Goal: Navigation & Orientation: Find specific page/section

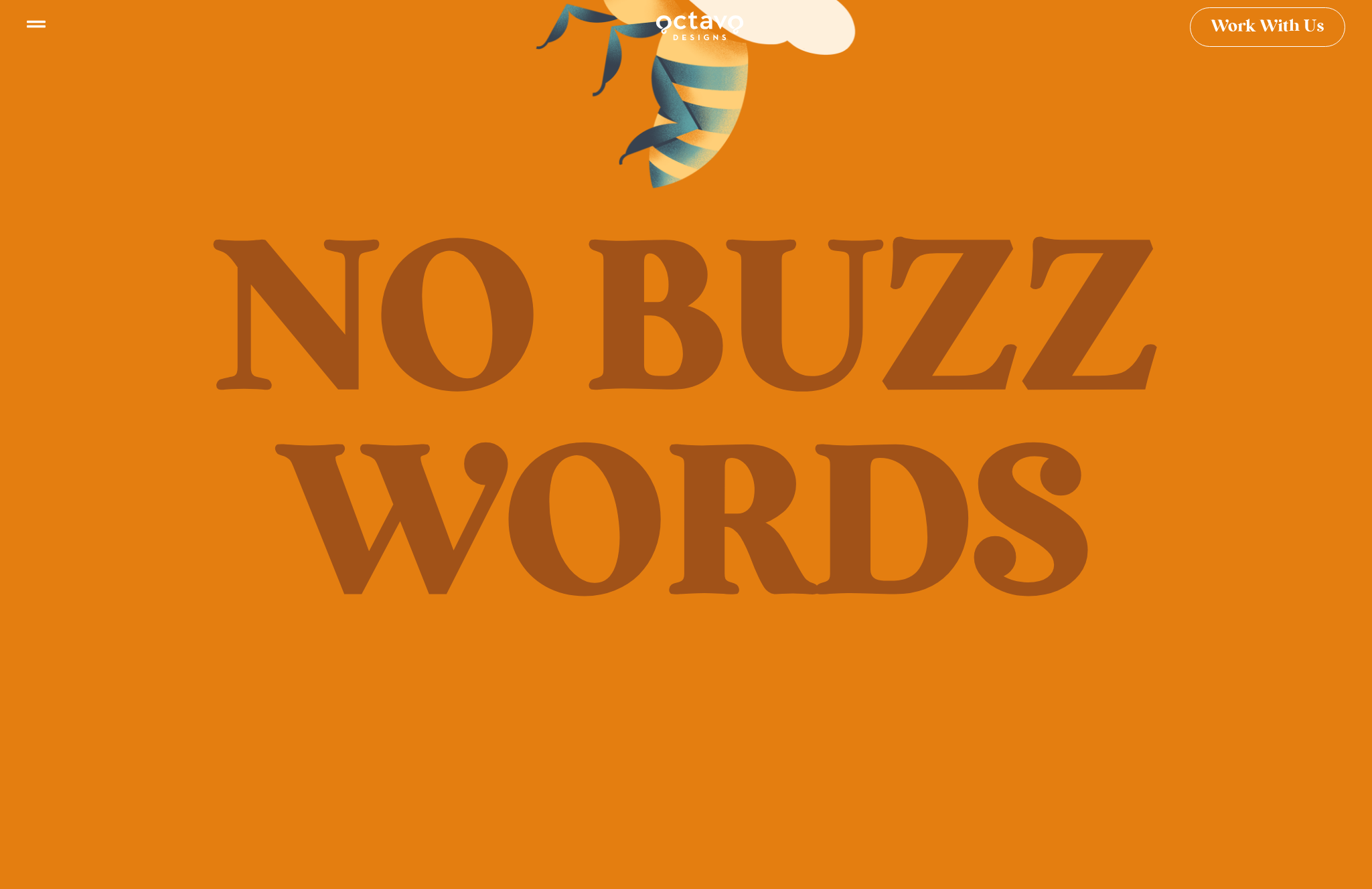
scroll to position [23, 0]
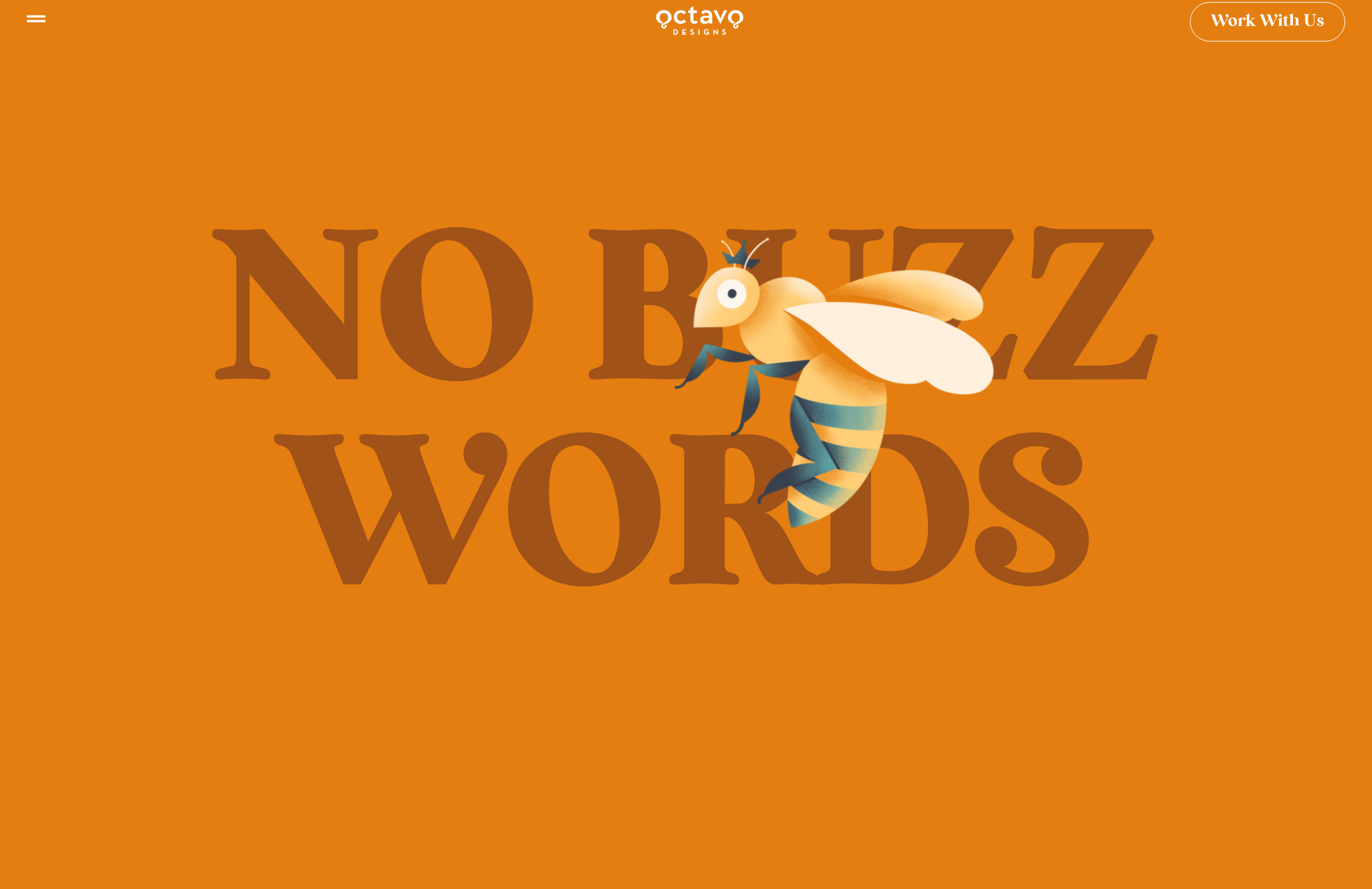
click at [983, 727] on div "No Buzz Words" at bounding box center [686, 422] width 1372 height 889
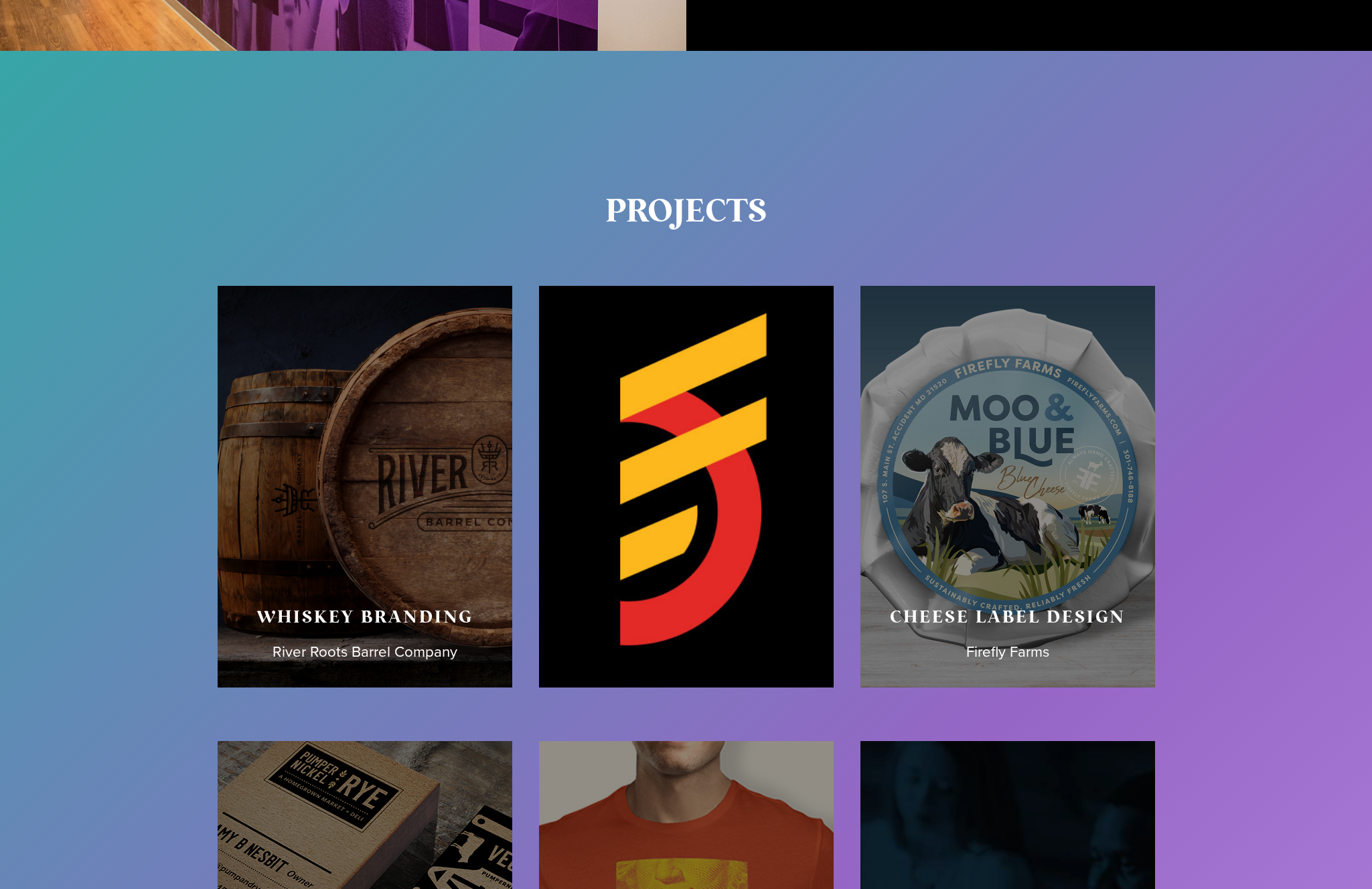
scroll to position [6007, 0]
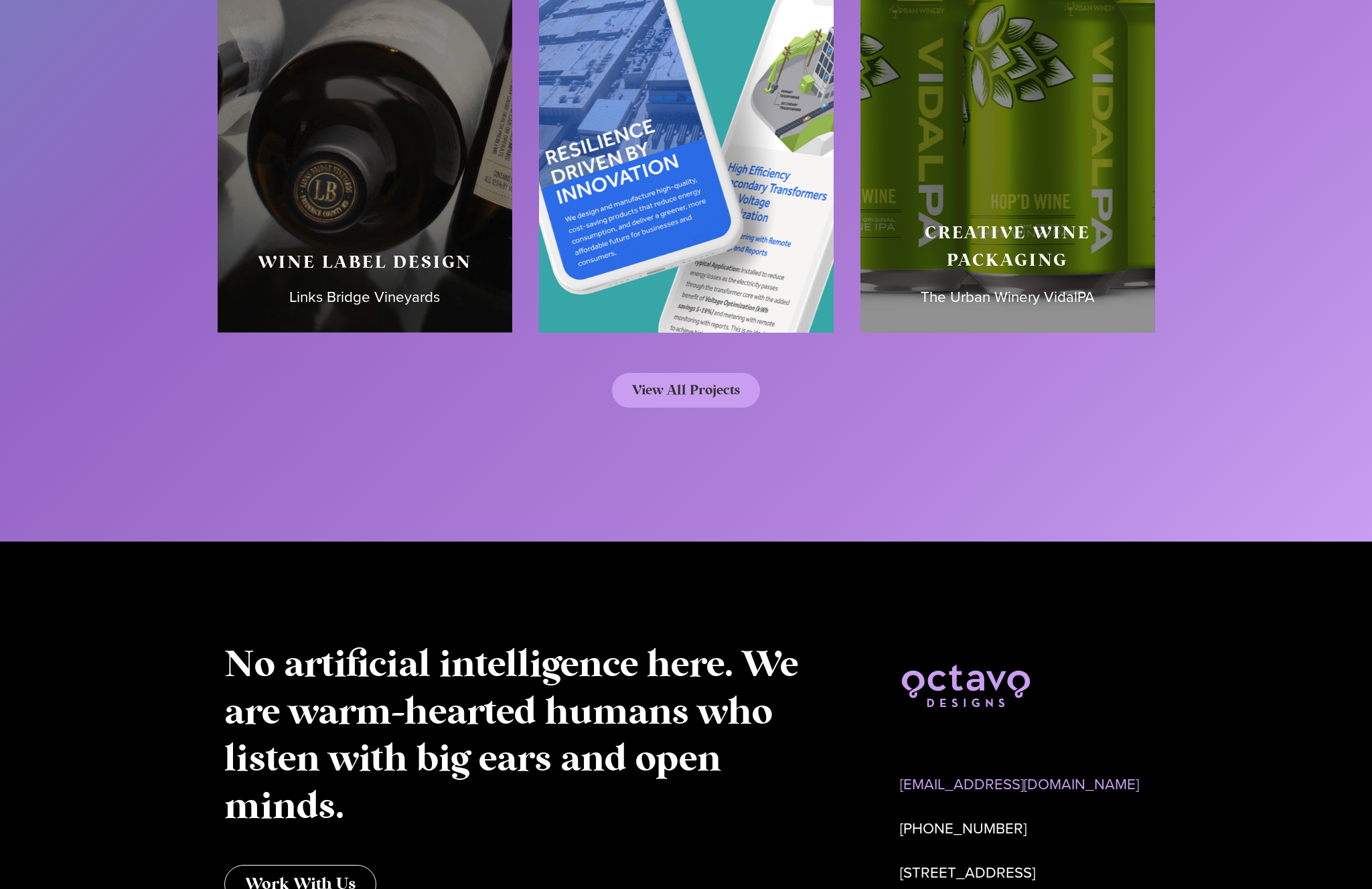
scroll to position [7276, 0]
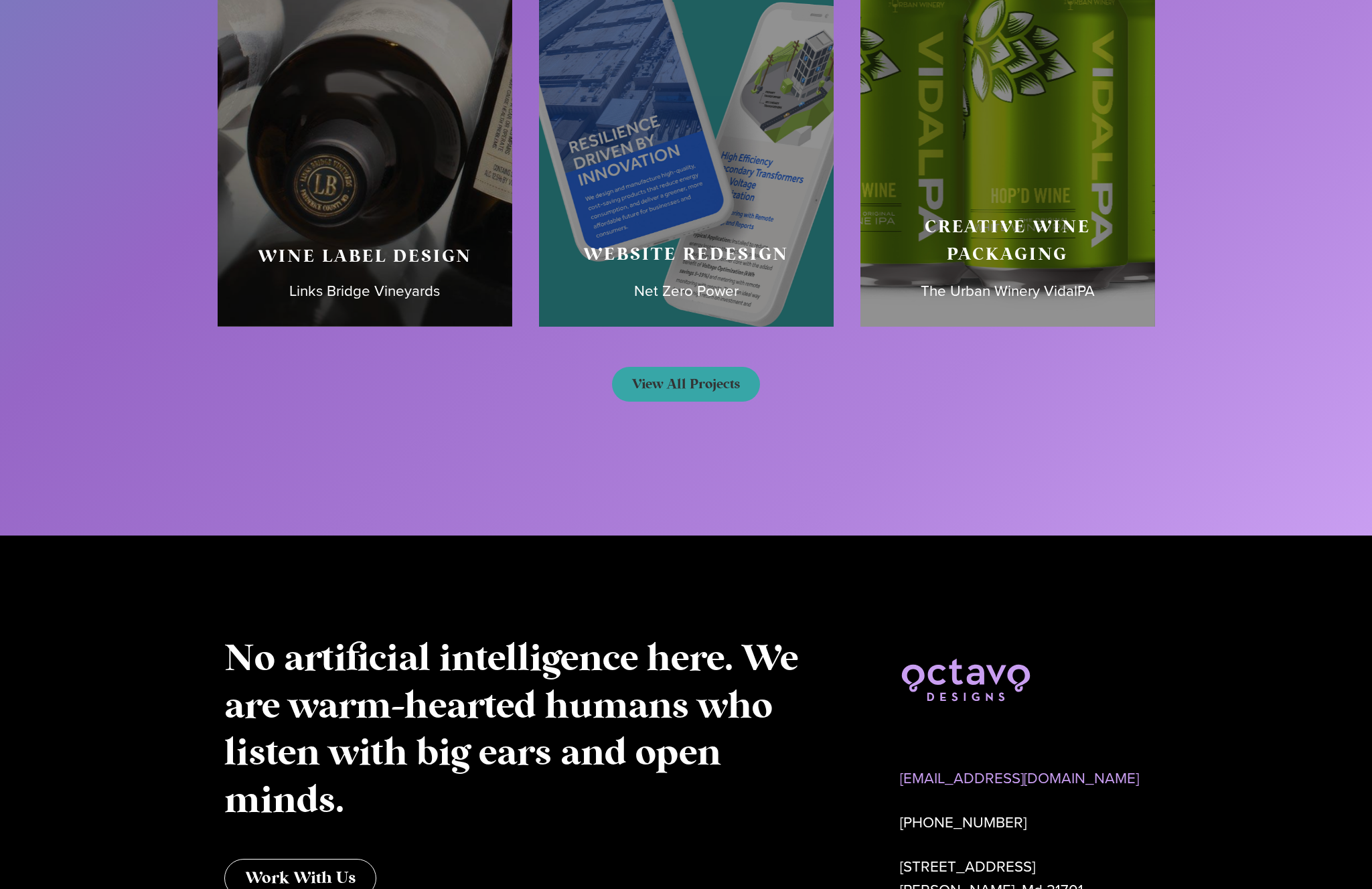
click at [685, 378] on span "View All Projects" at bounding box center [686, 384] width 108 height 14
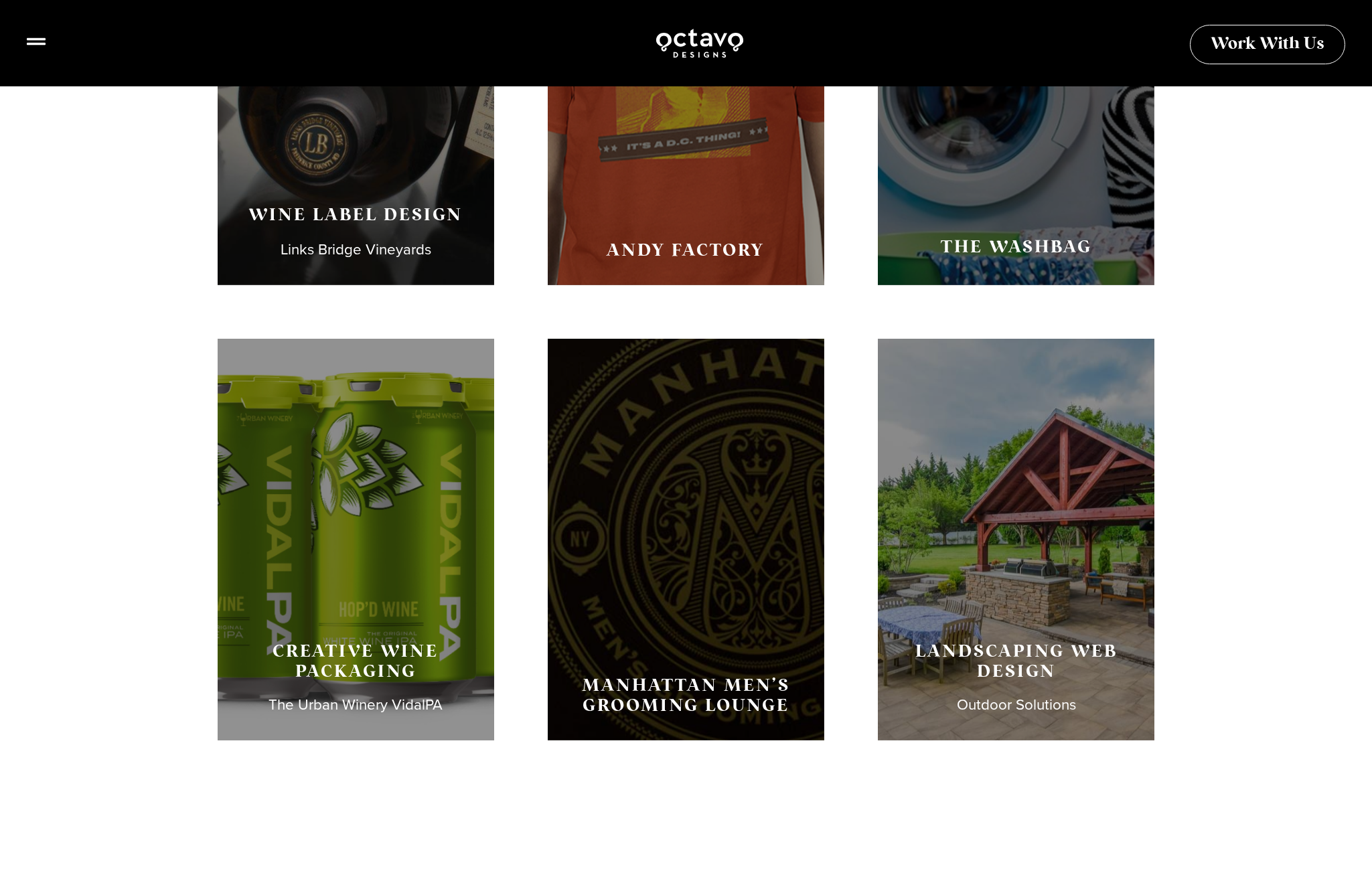
scroll to position [1530, 0]
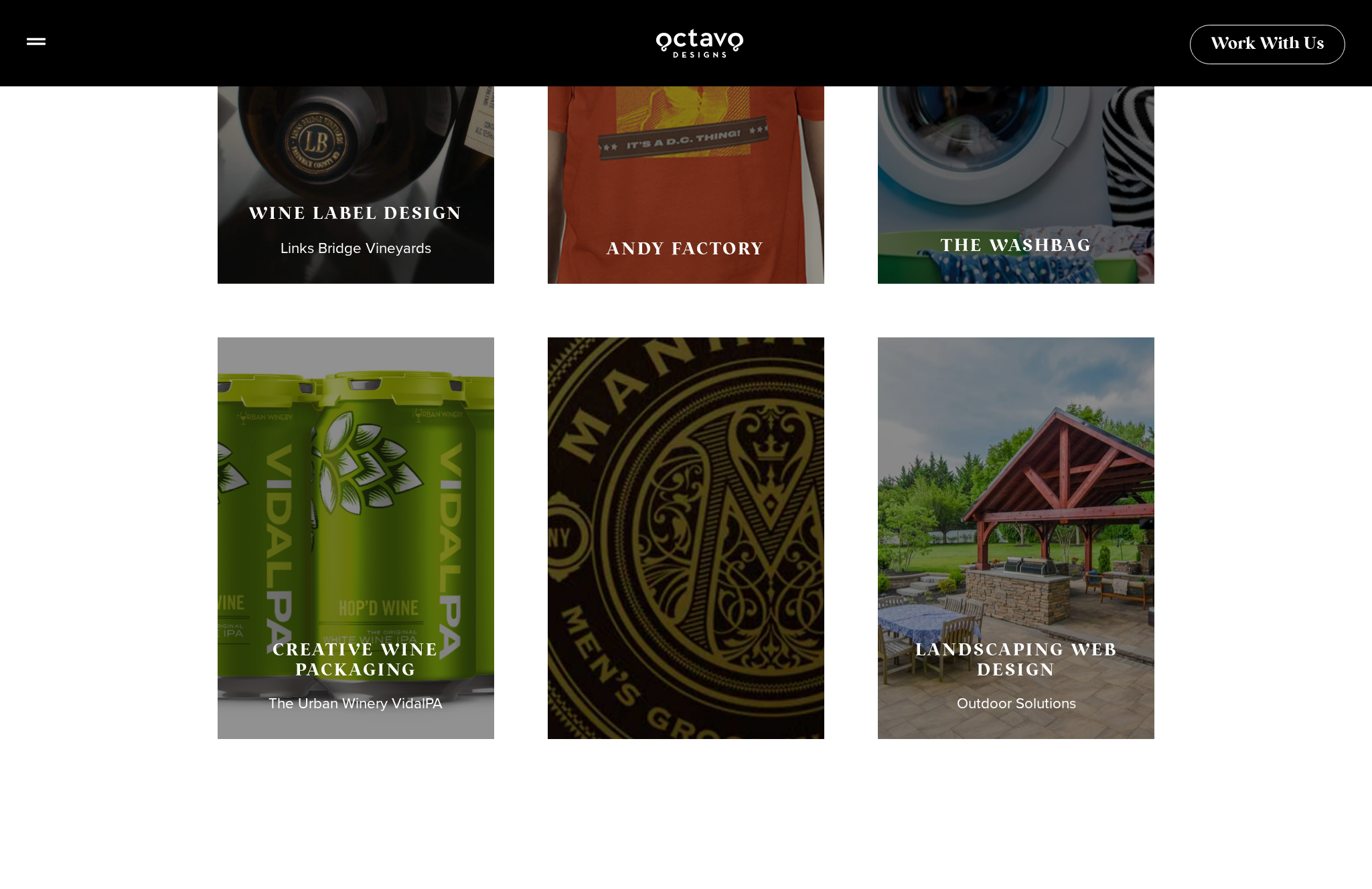
click at [687, 566] on div "Manhattan Men’s Grooming Lounge" at bounding box center [685, 538] width 277 height 402
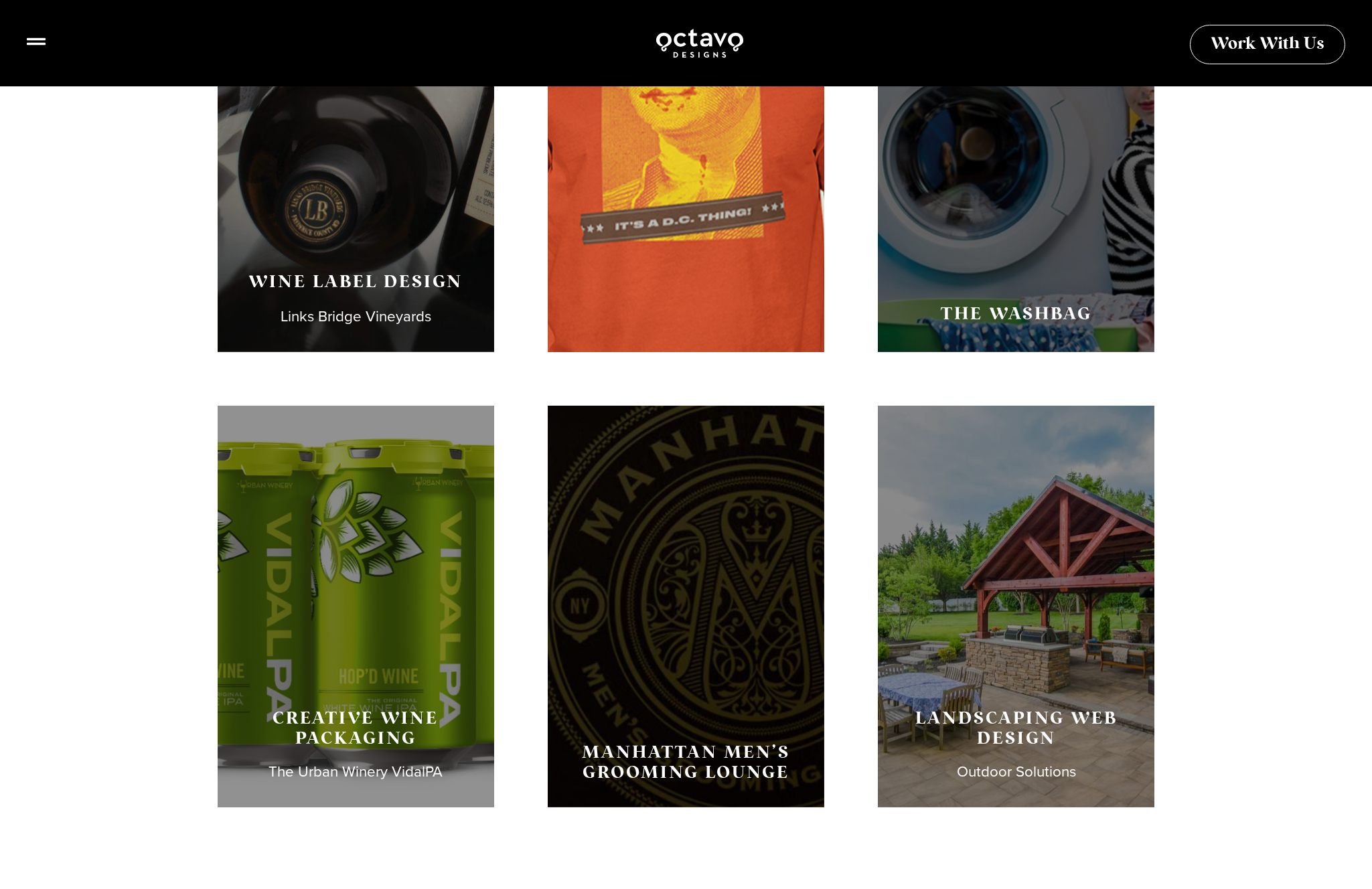
scroll to position [1317, 0]
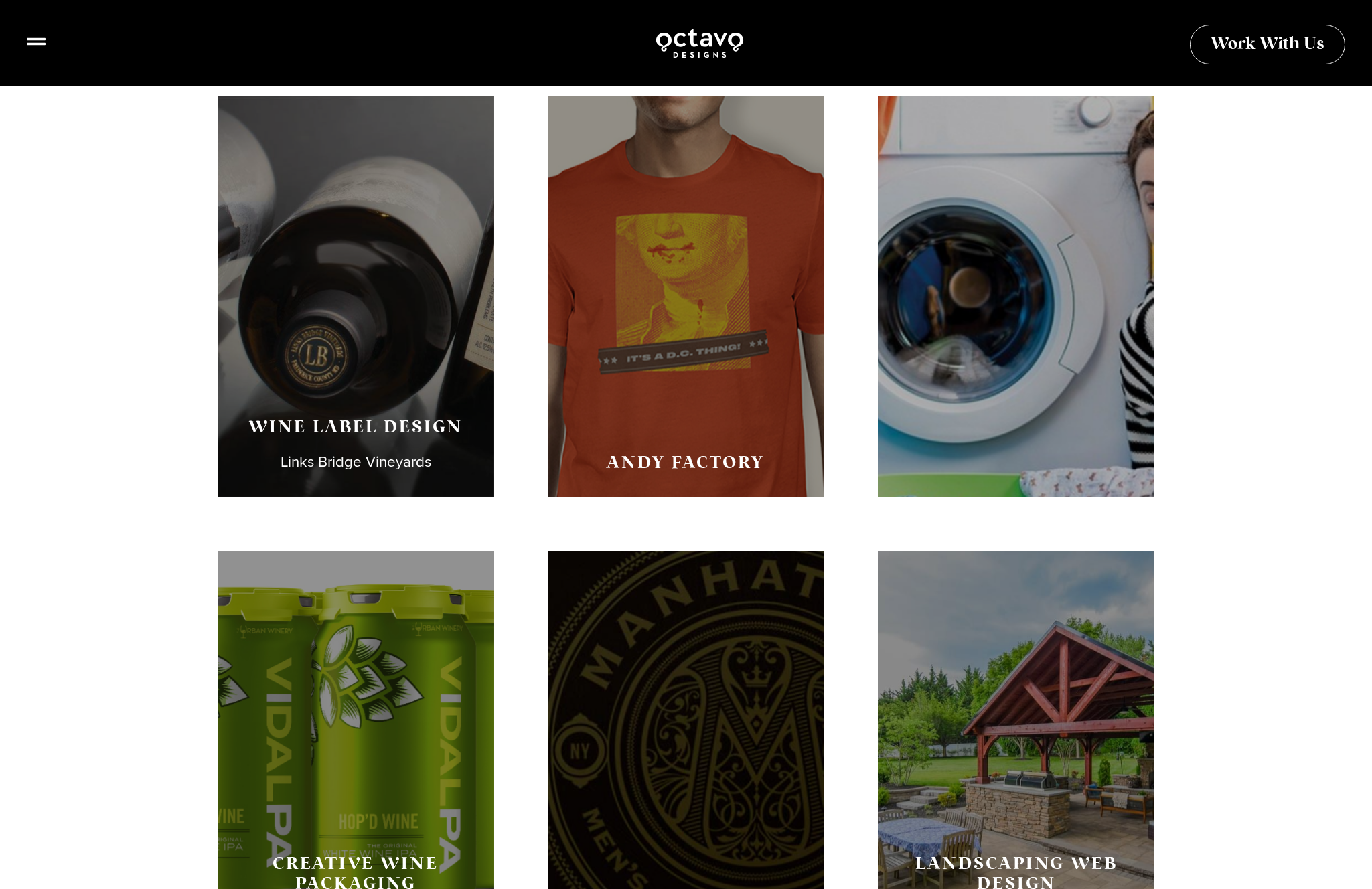
click at [1003, 333] on div "The Washbag" at bounding box center [1015, 297] width 277 height 402
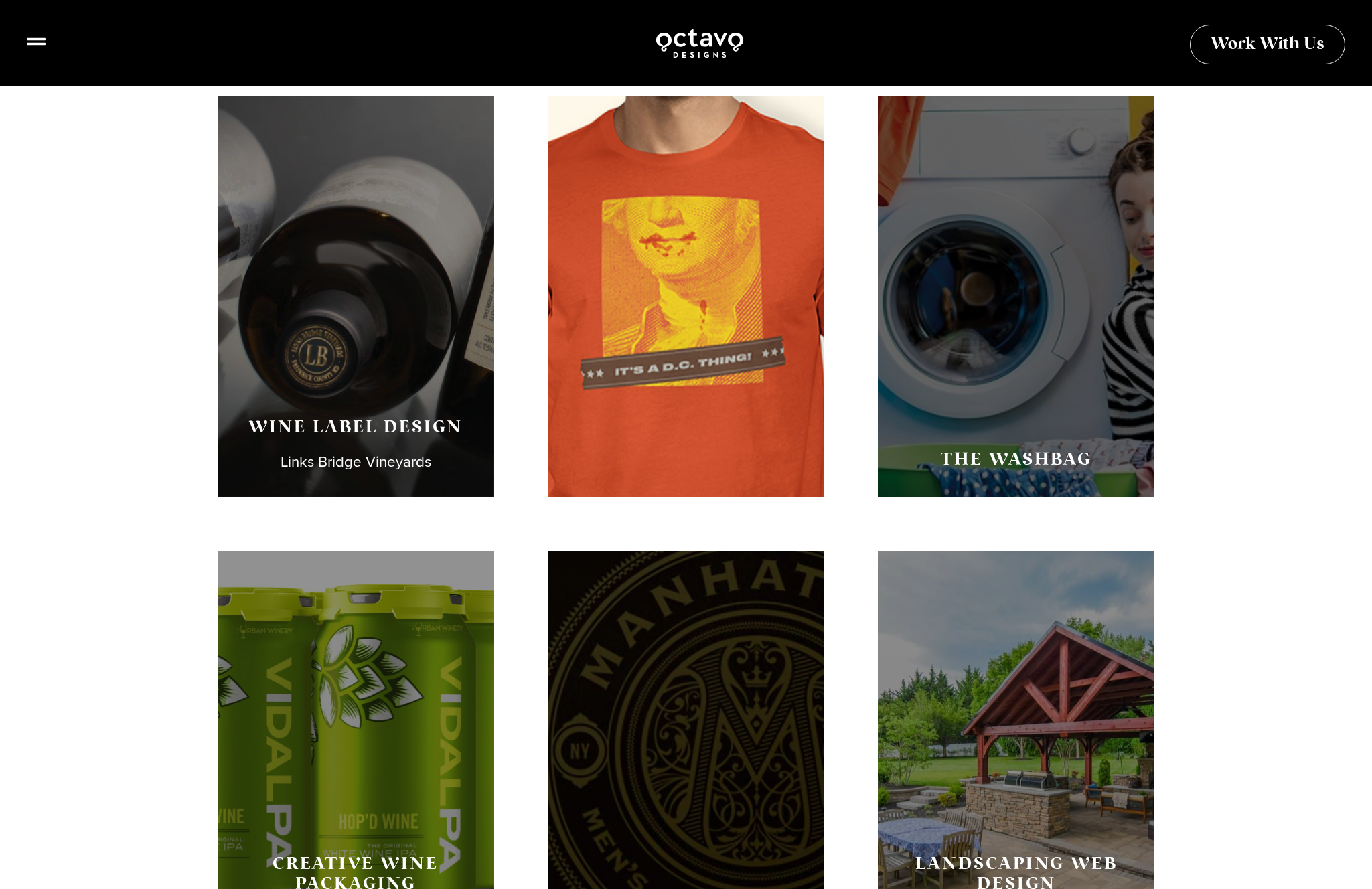
click at [665, 415] on div "Andy Factory" at bounding box center [685, 297] width 277 height 402
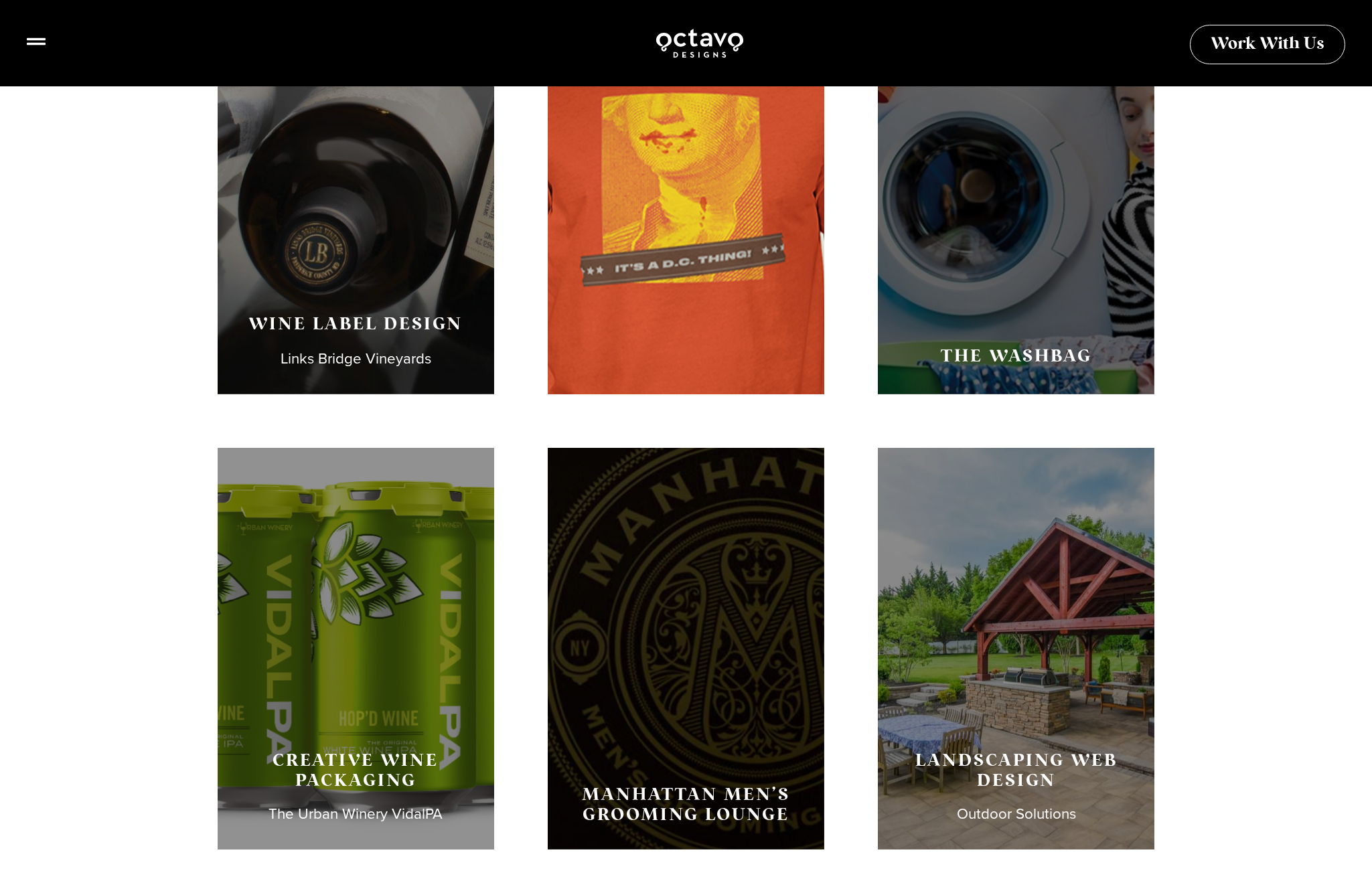
scroll to position [1709, 0]
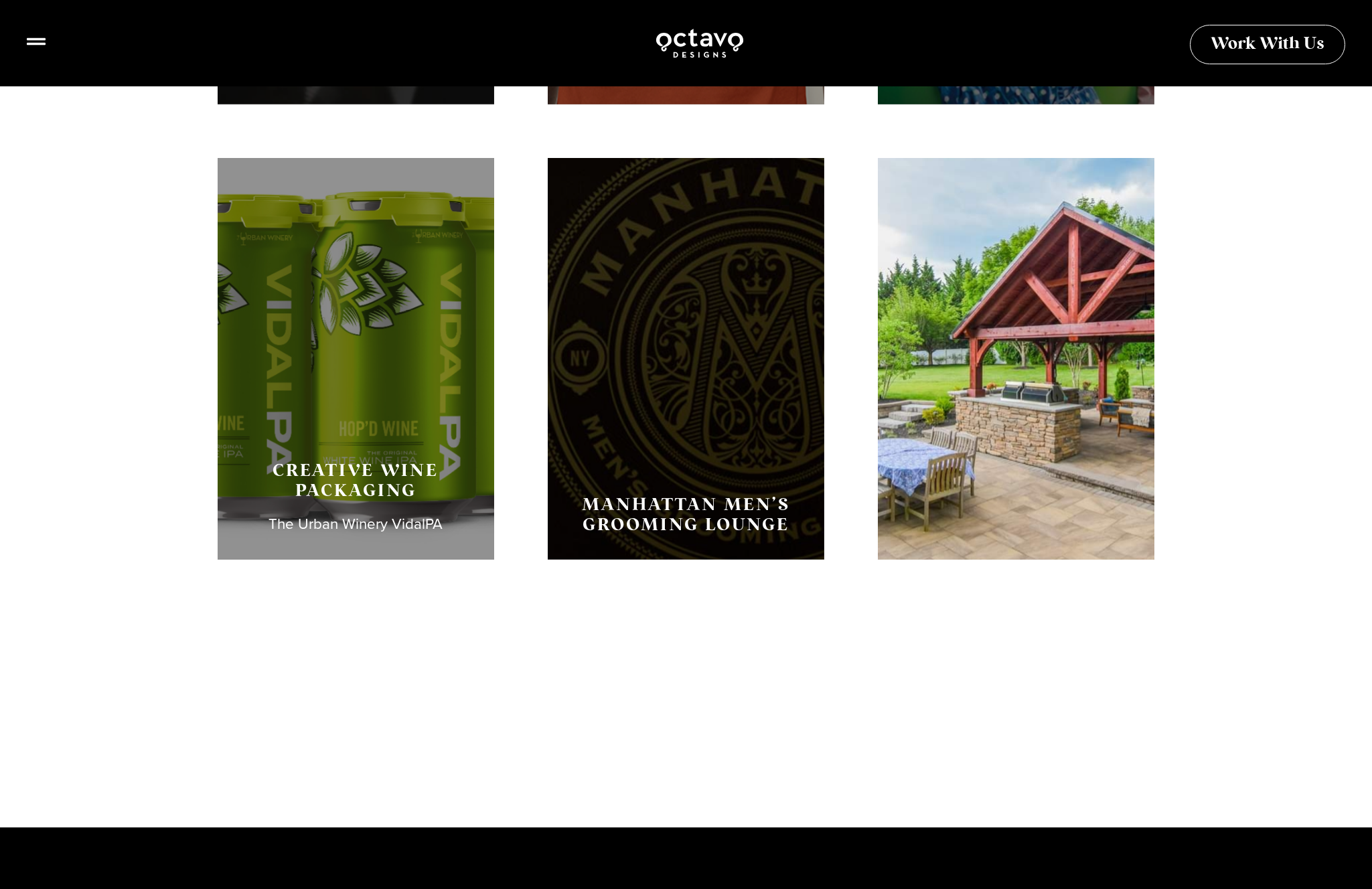
click at [1044, 401] on div "Landscaping Web Design Outdoor Solutions" at bounding box center [1015, 359] width 277 height 402
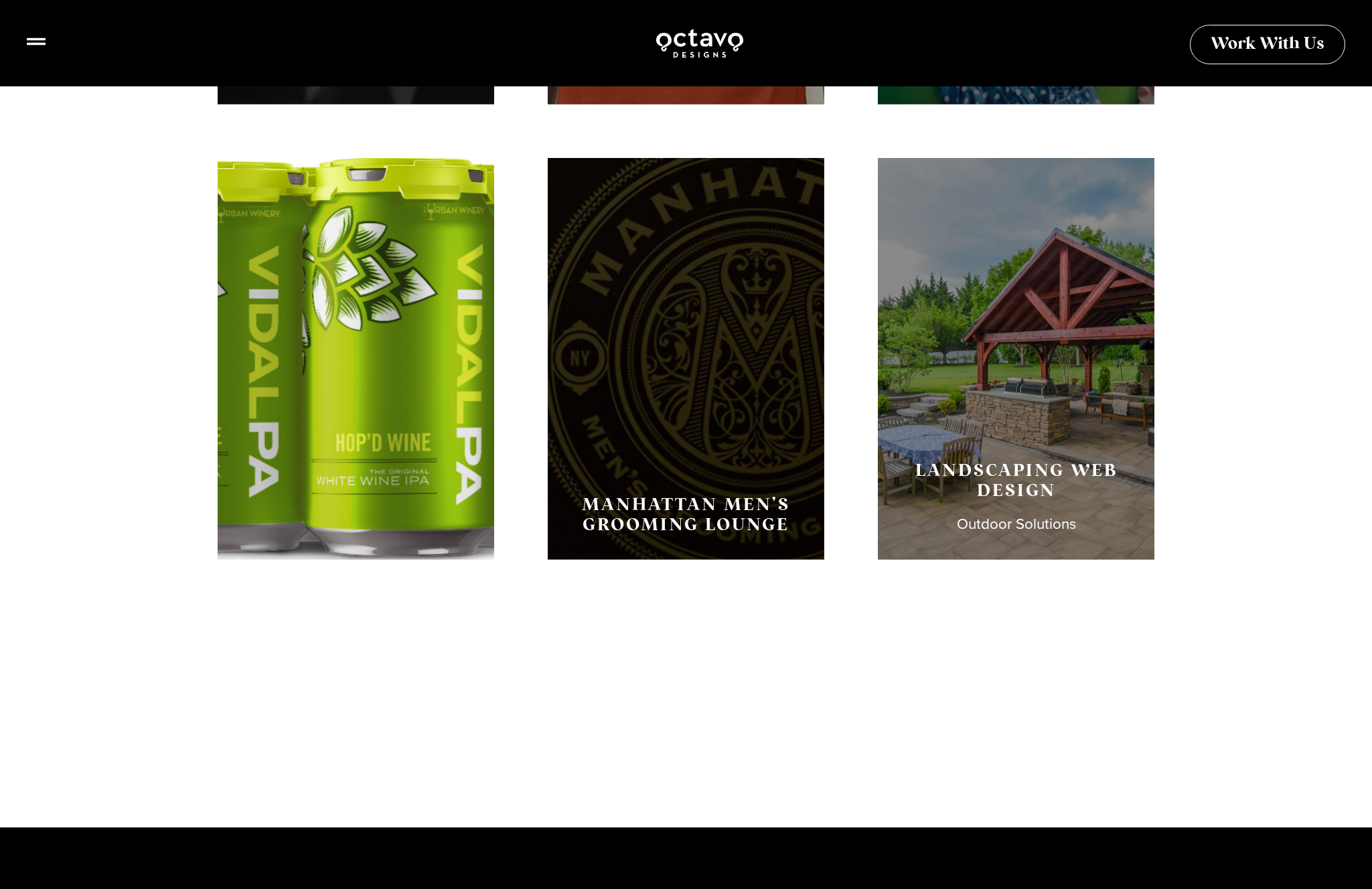
click at [414, 434] on div "Creative Wine Packaging The Urban Winery VidalPA" at bounding box center [356, 359] width 277 height 402
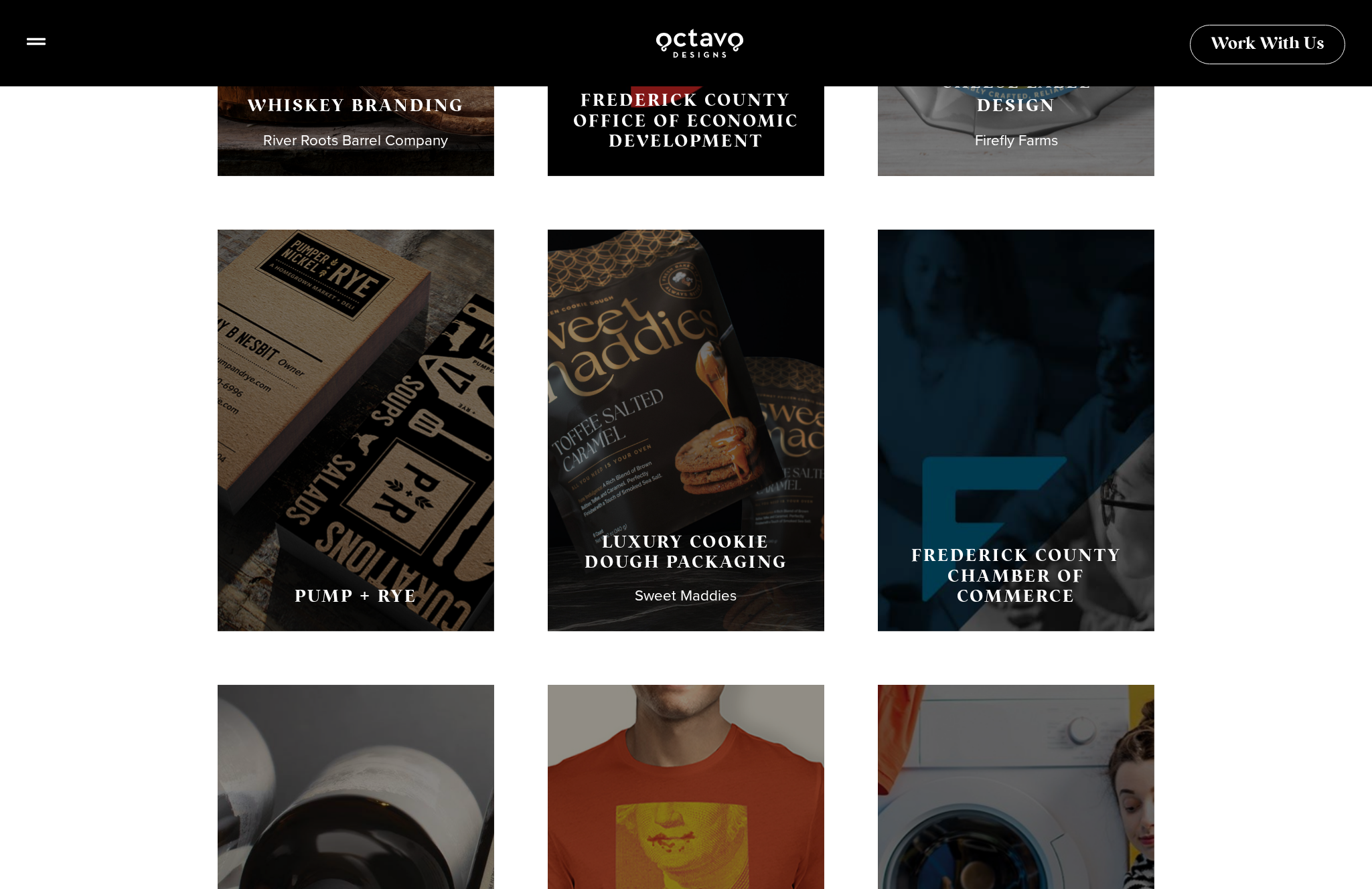
scroll to position [728, 0]
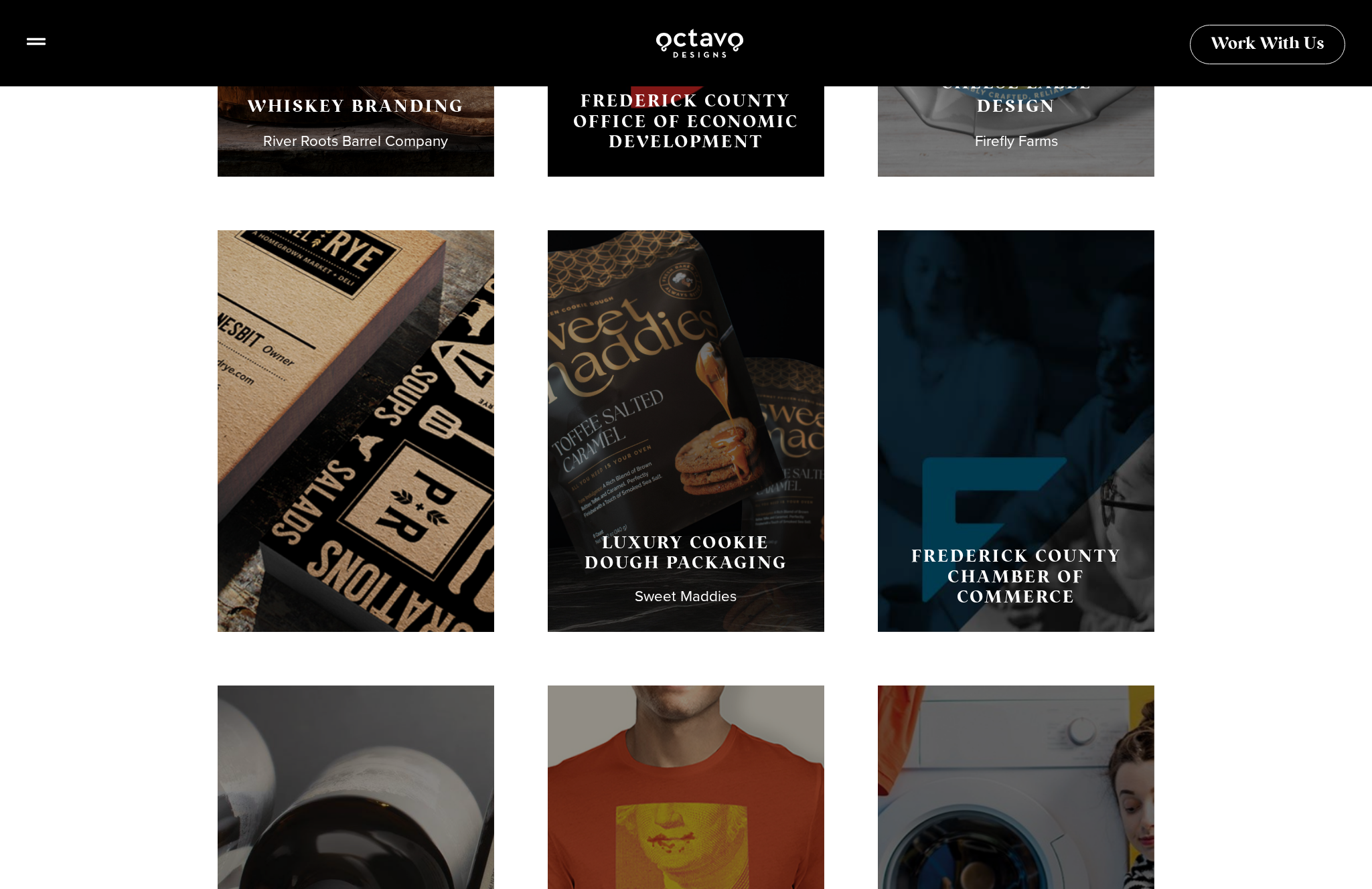
click at [363, 451] on div "Pump + Rye" at bounding box center [356, 431] width 277 height 402
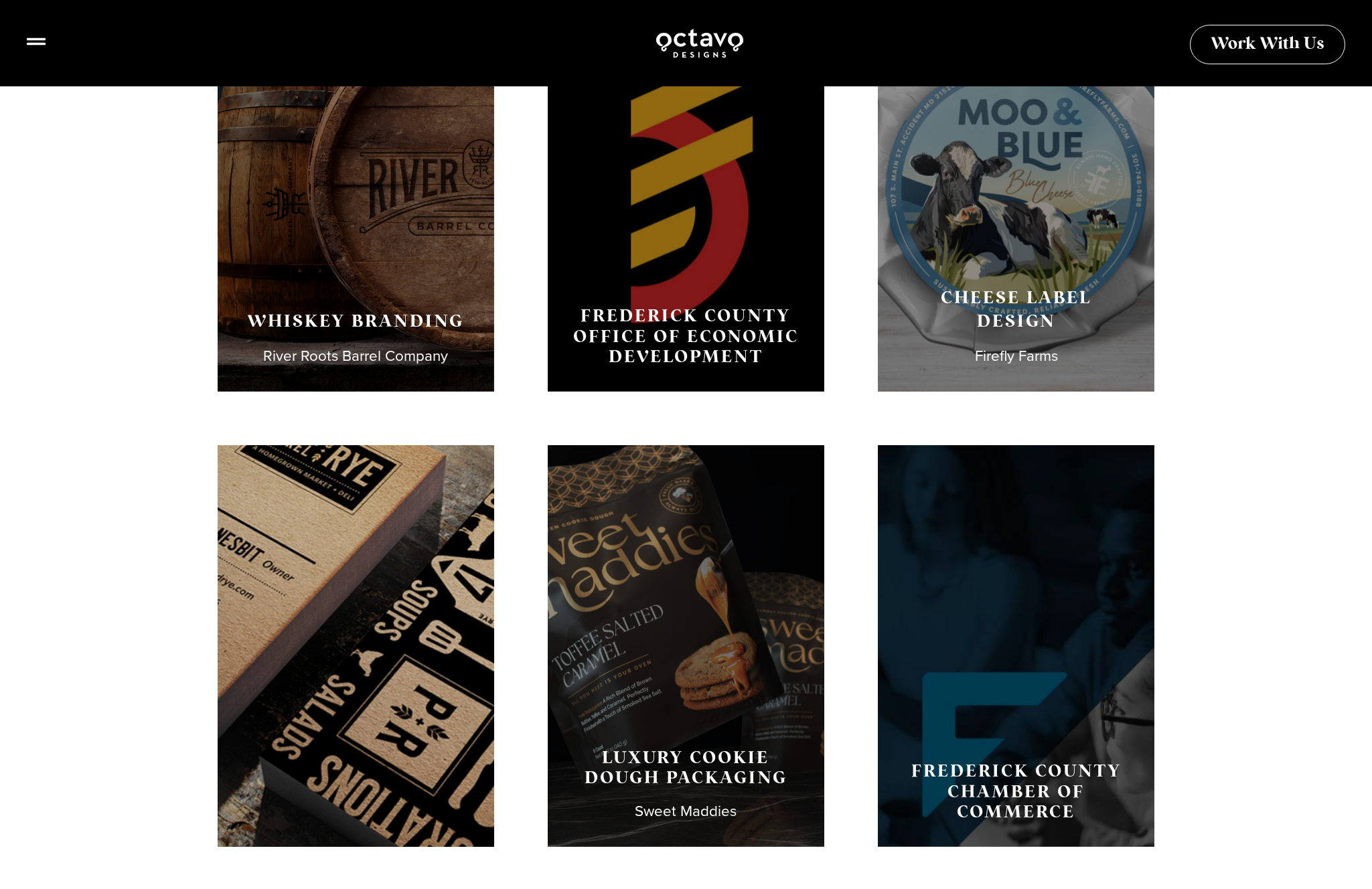
scroll to position [515, 0]
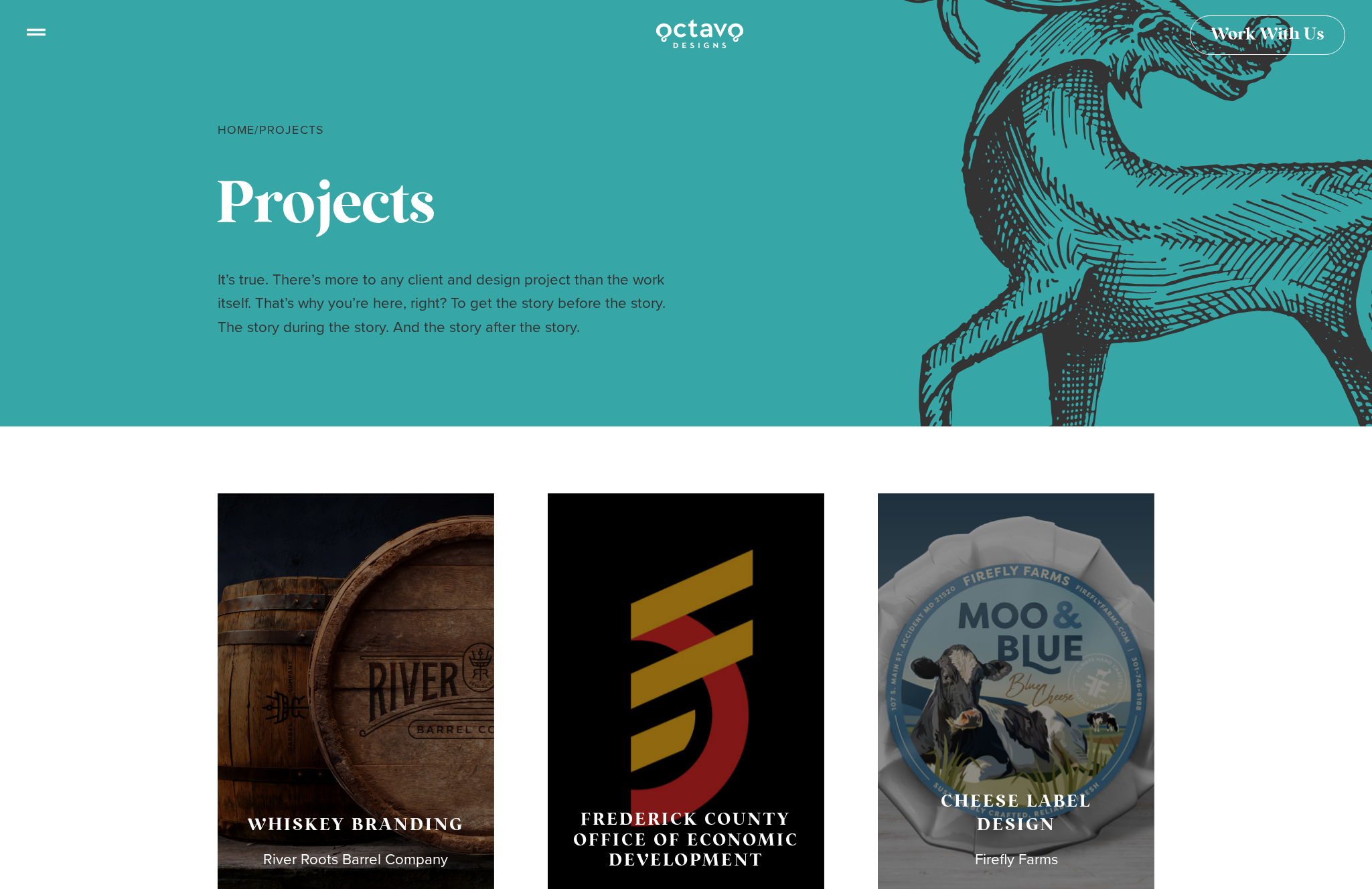
scroll to position [0, 0]
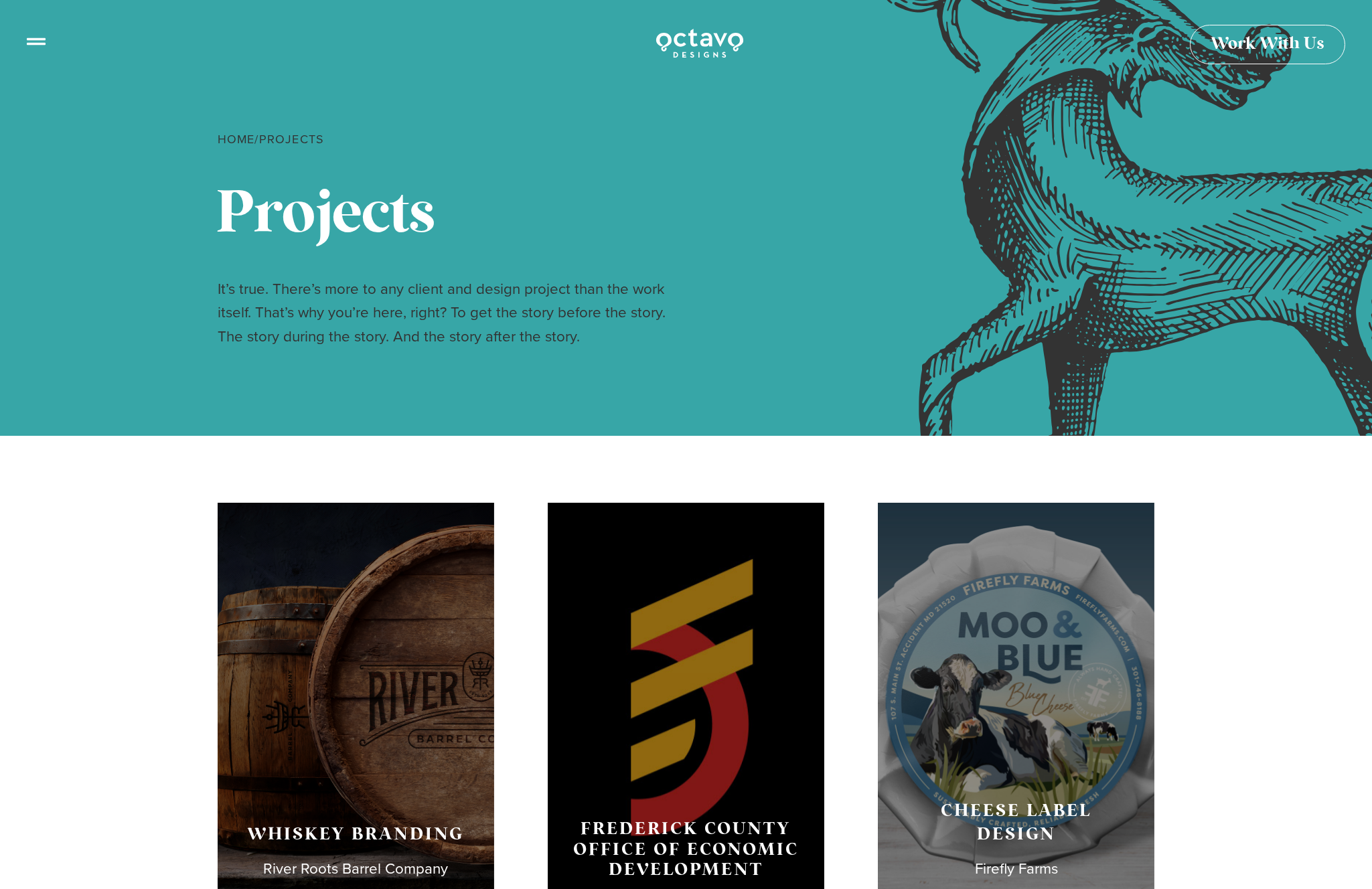
click at [45, 40] on div at bounding box center [699, 43] width 1318 height 33
click at [29, 45] on icon at bounding box center [36, 35] width 19 height 19
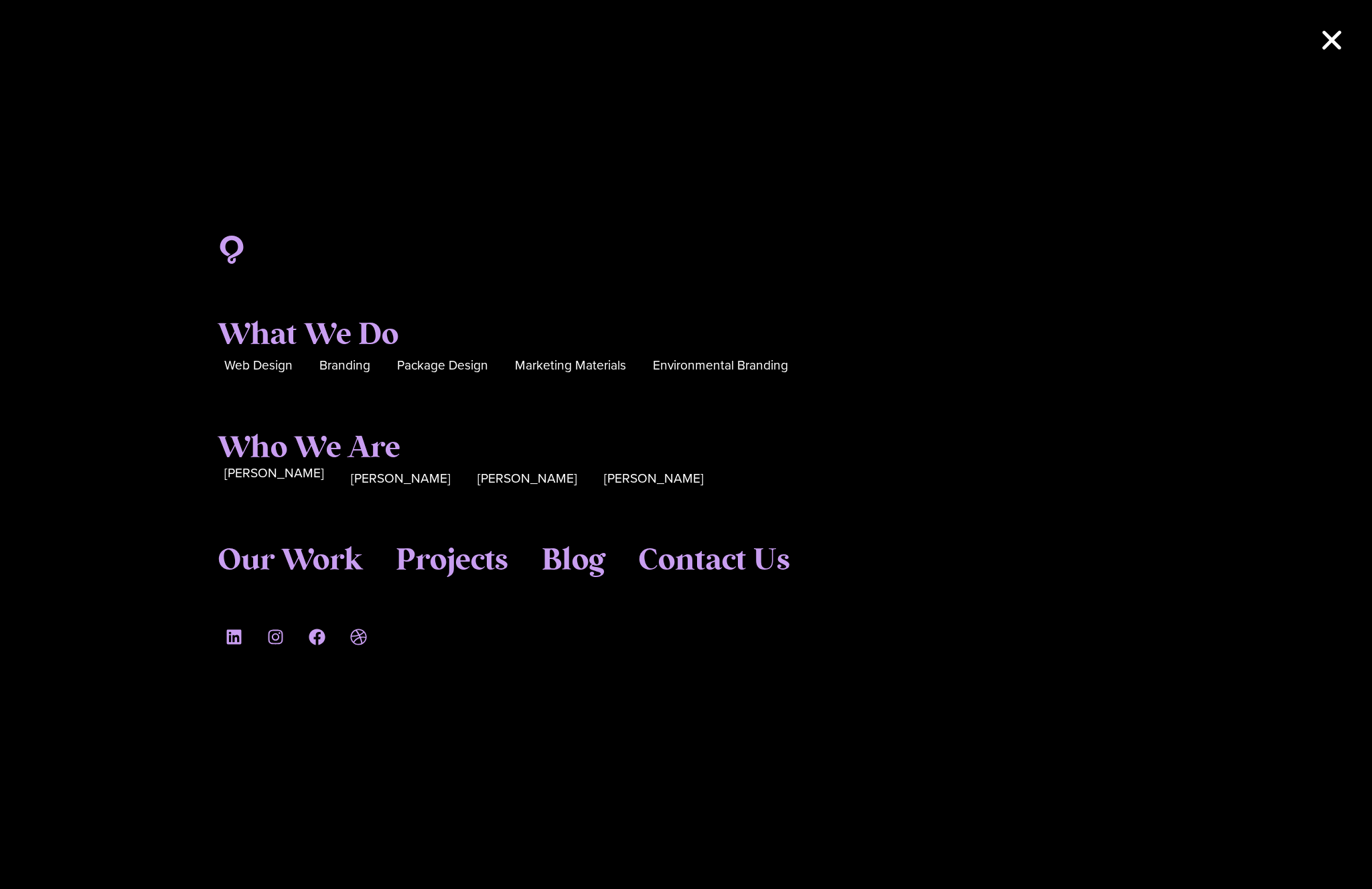
click at [267, 481] on span "Sue Hough" at bounding box center [274, 474] width 100 height 21
click at [357, 482] on span "Katie Lamb" at bounding box center [401, 474] width 100 height 21
click at [477, 478] on span "Cory McNamee" at bounding box center [527, 474] width 100 height 21
click at [577, 474] on div "Sue Hough Katie Lamb Cory McNamee Seth Glass" at bounding box center [686, 478] width 937 height 36
click at [604, 480] on span "[PERSON_NAME]" at bounding box center [654, 474] width 100 height 21
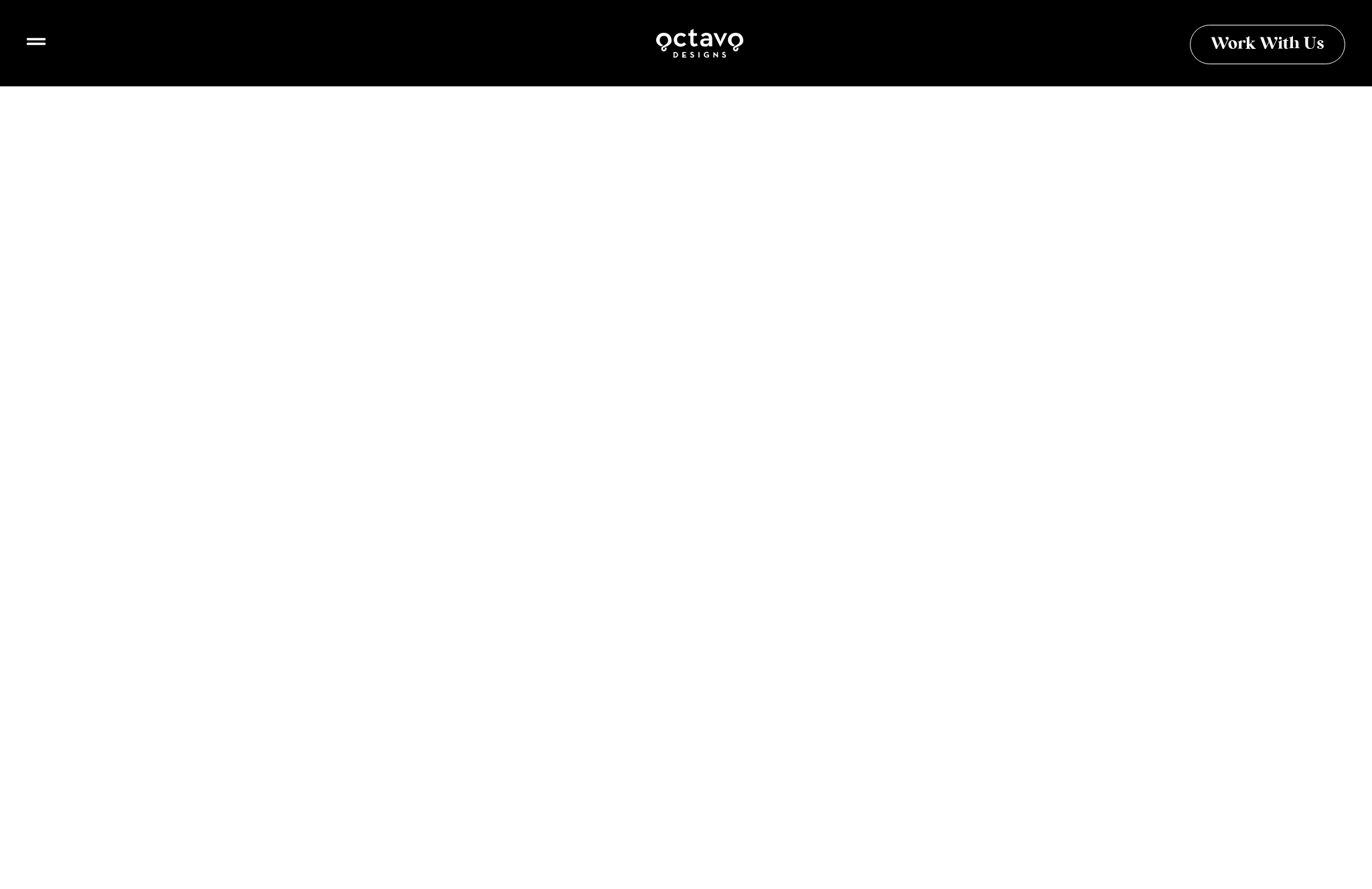
scroll to position [1642, 0]
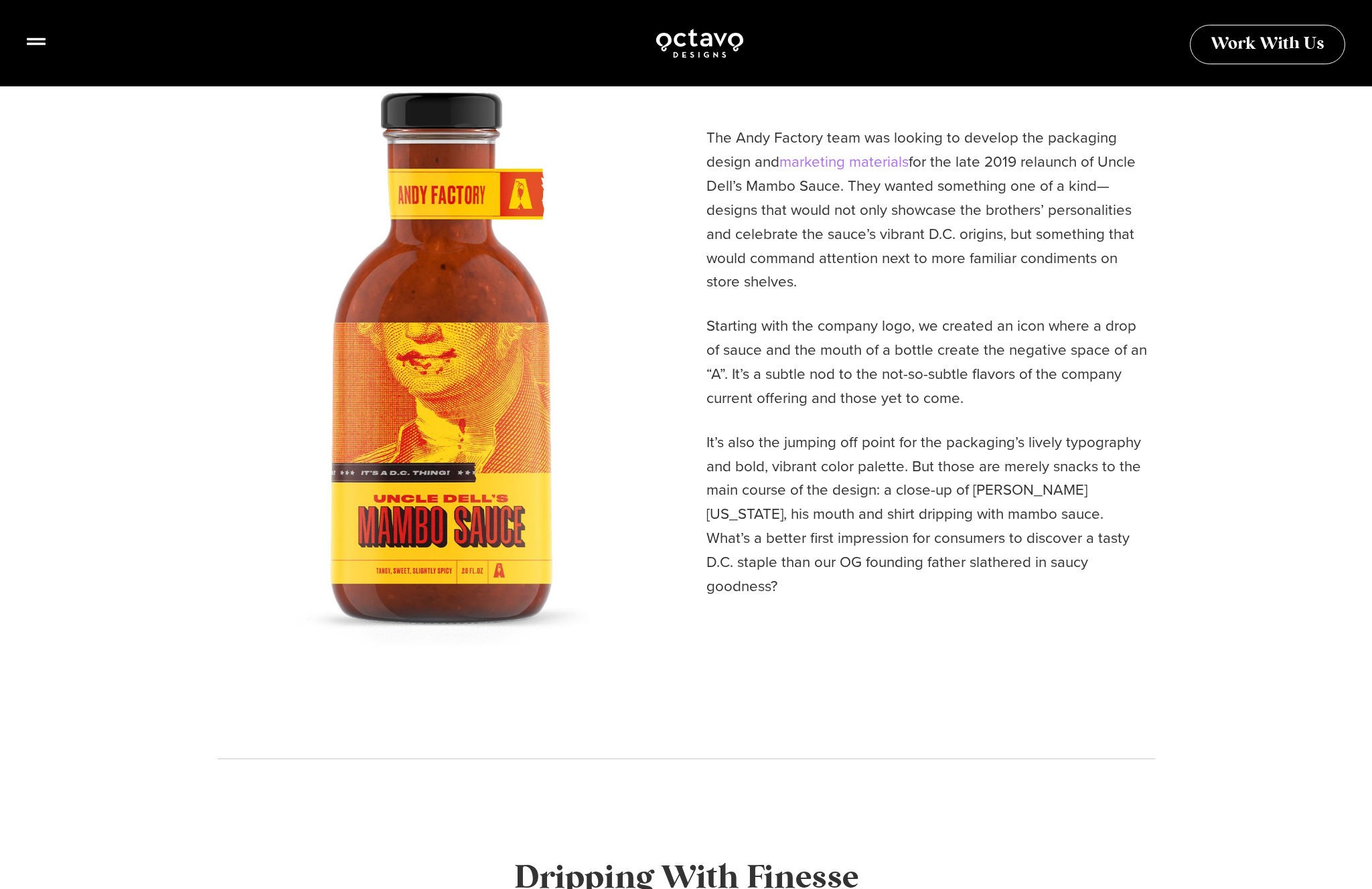
scroll to position [559, 0]
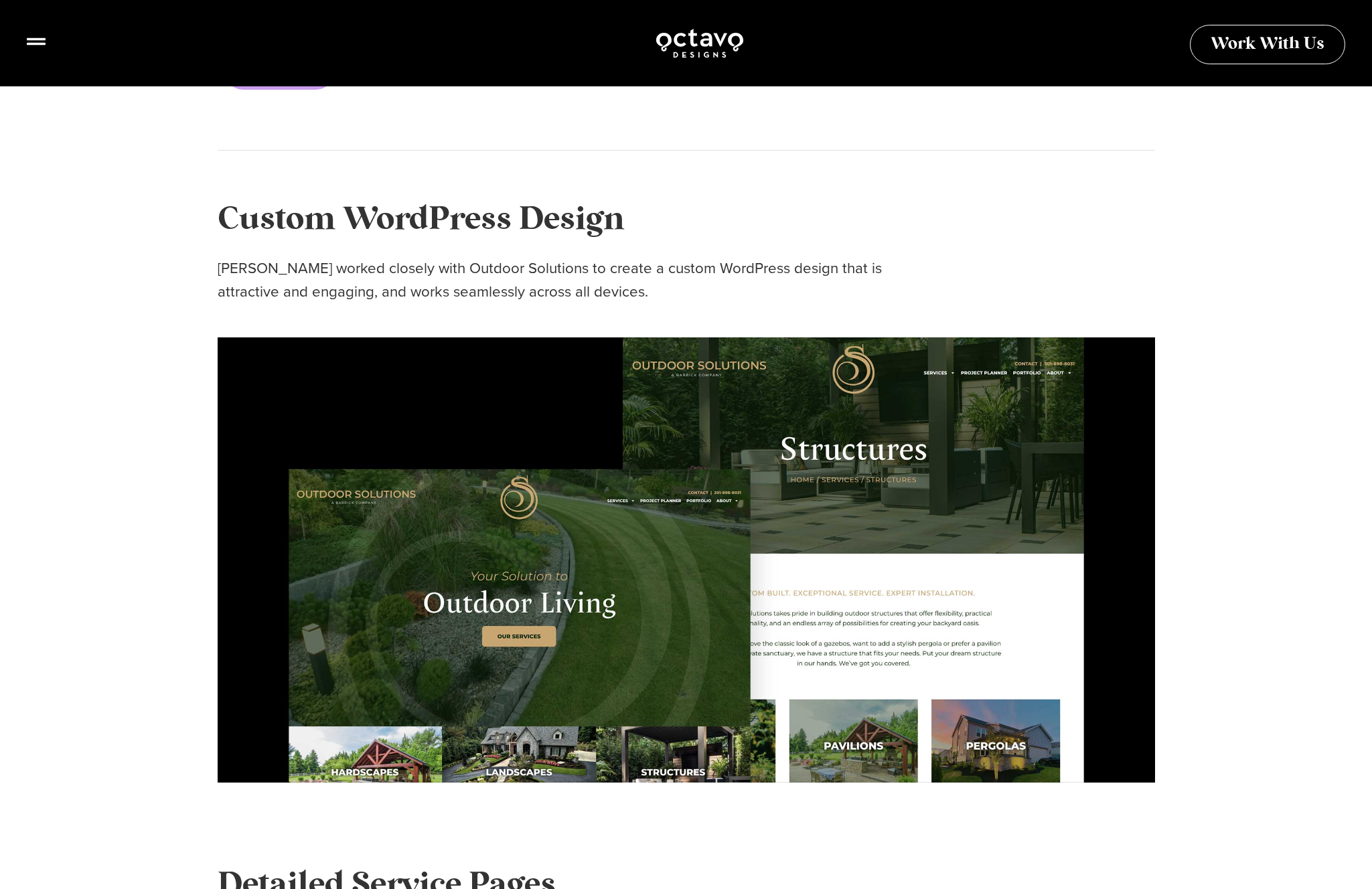
scroll to position [703, 0]
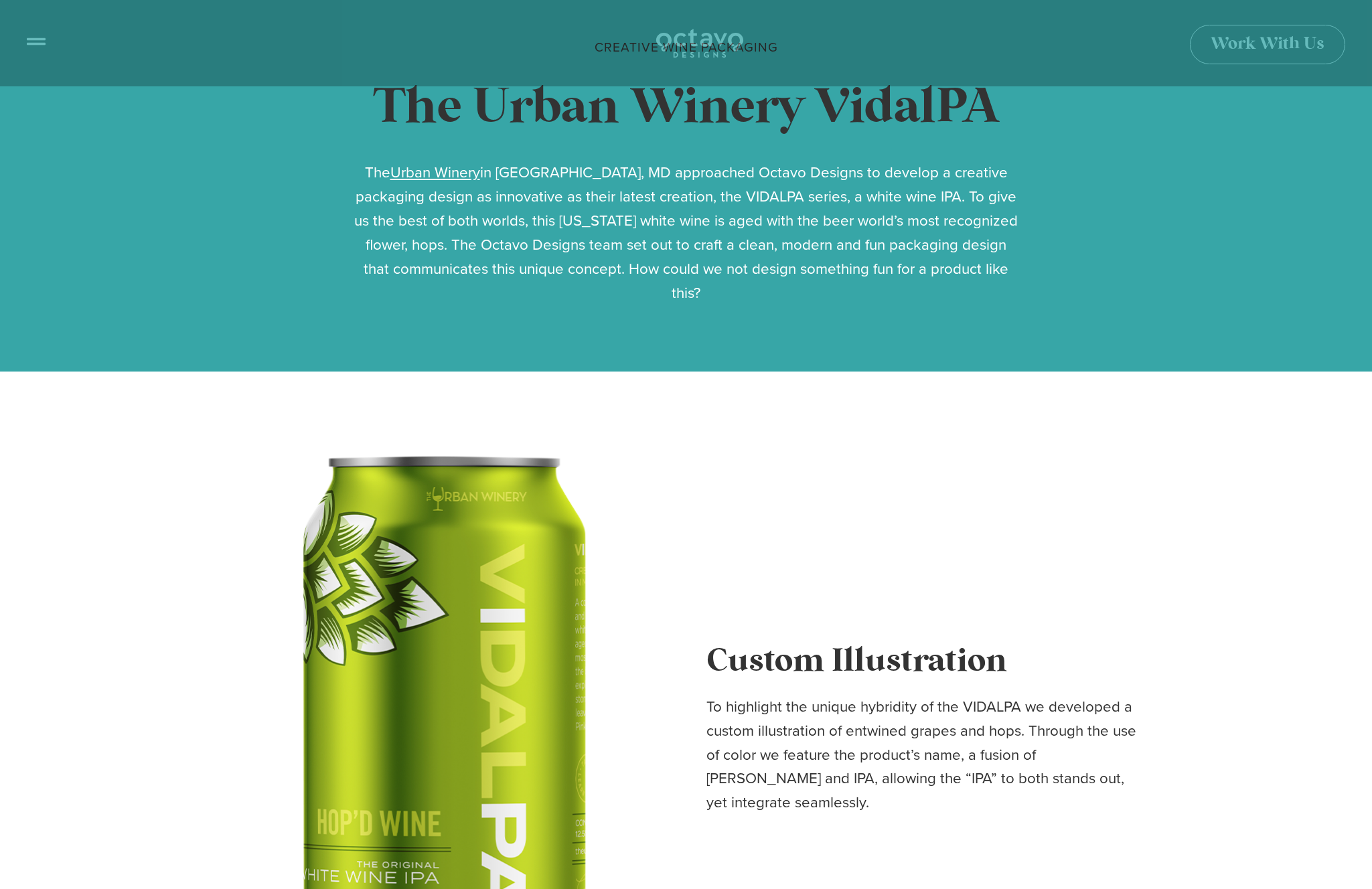
scroll to position [94, 0]
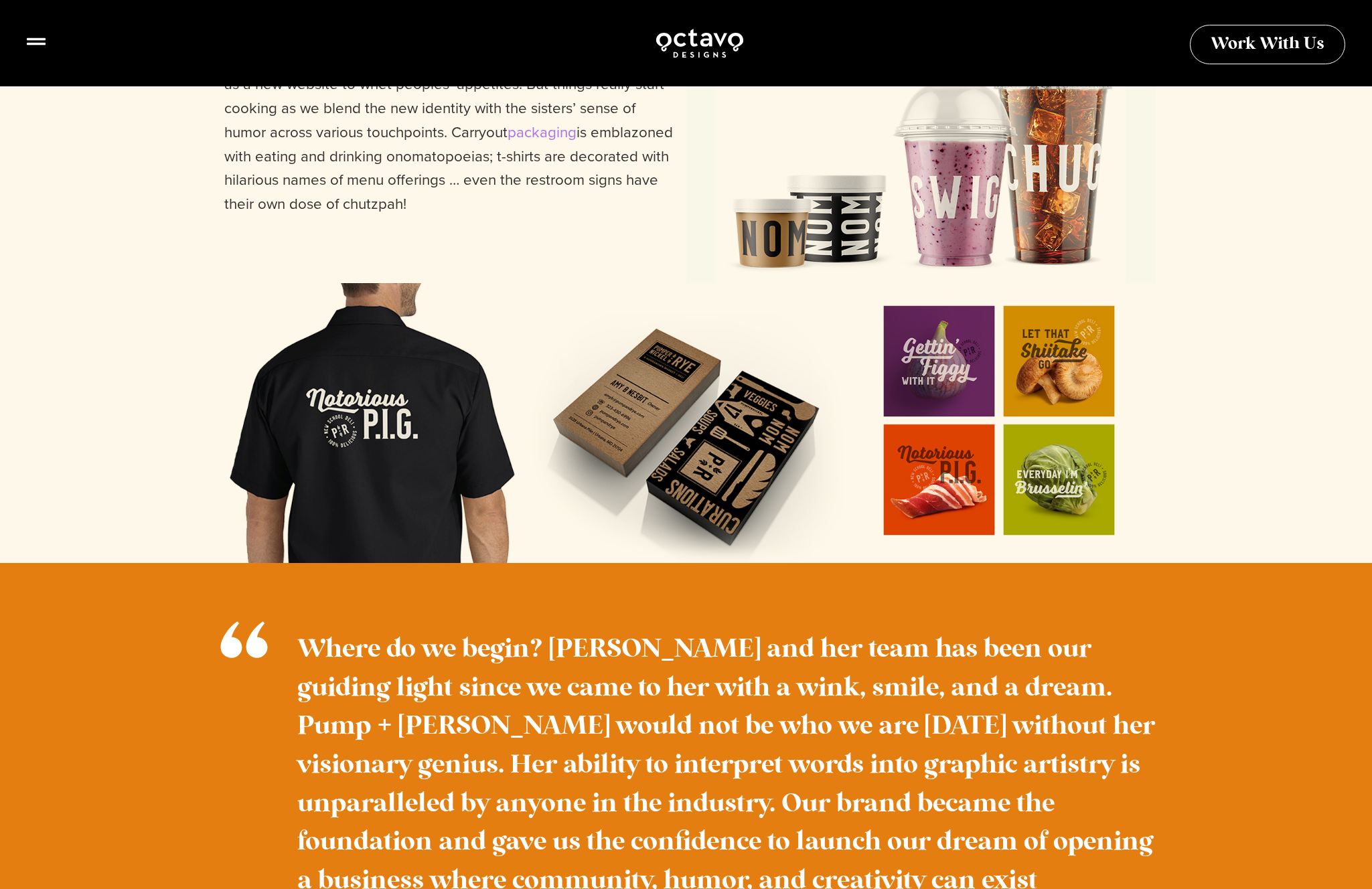
scroll to position [866, 0]
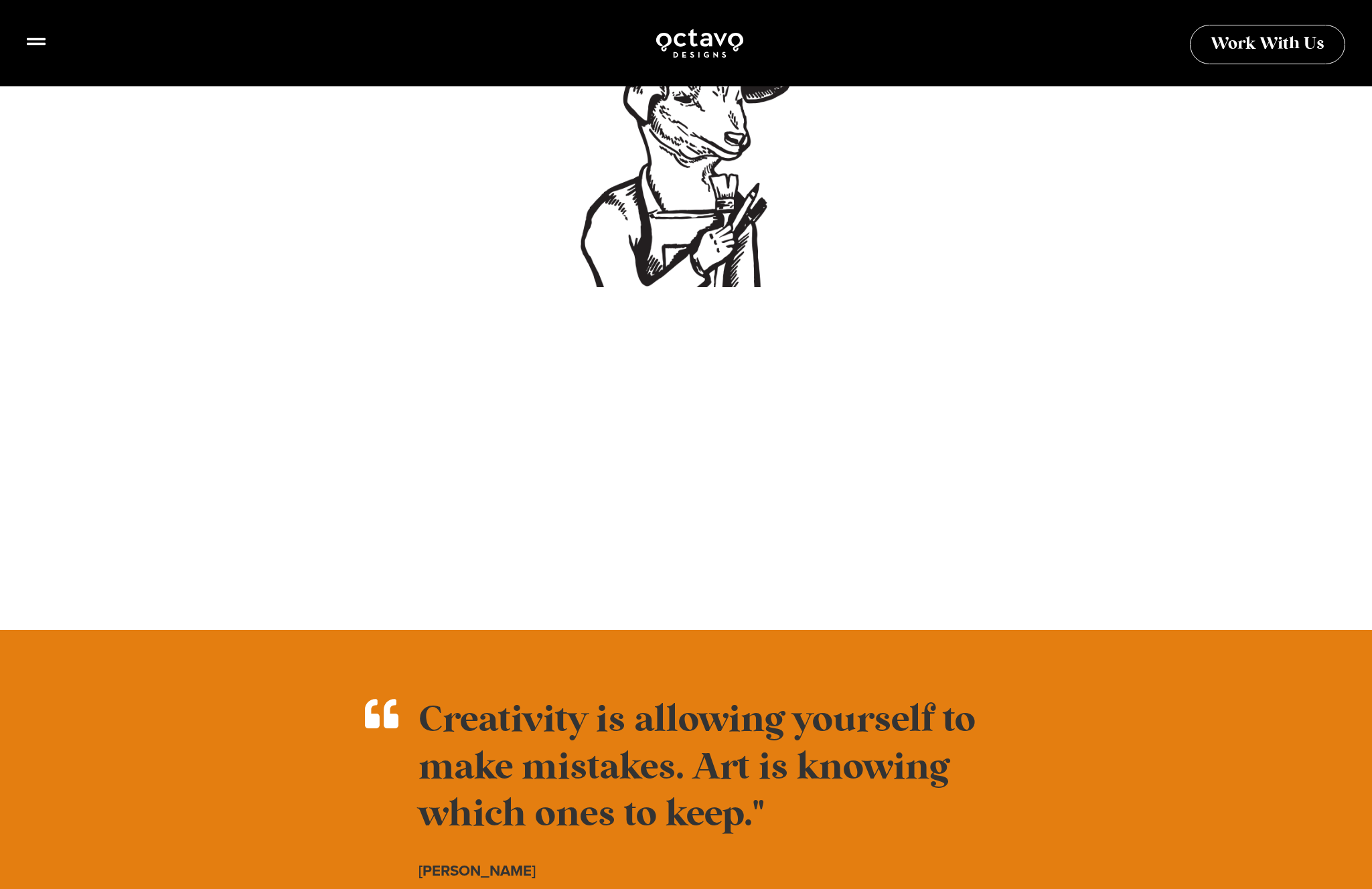
scroll to position [1154, 0]
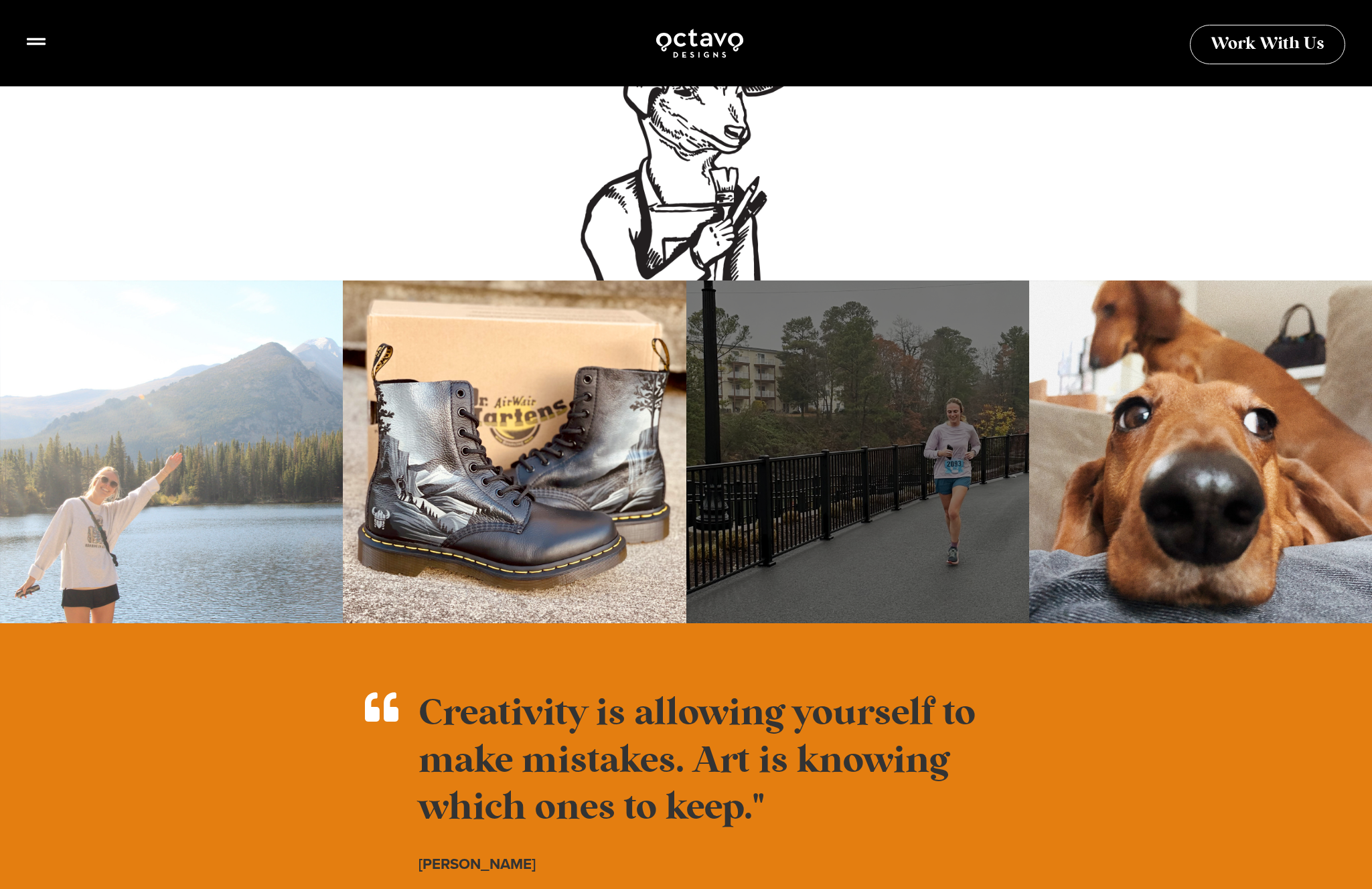
click at [999, 424] on div at bounding box center [857, 452] width 343 height 343
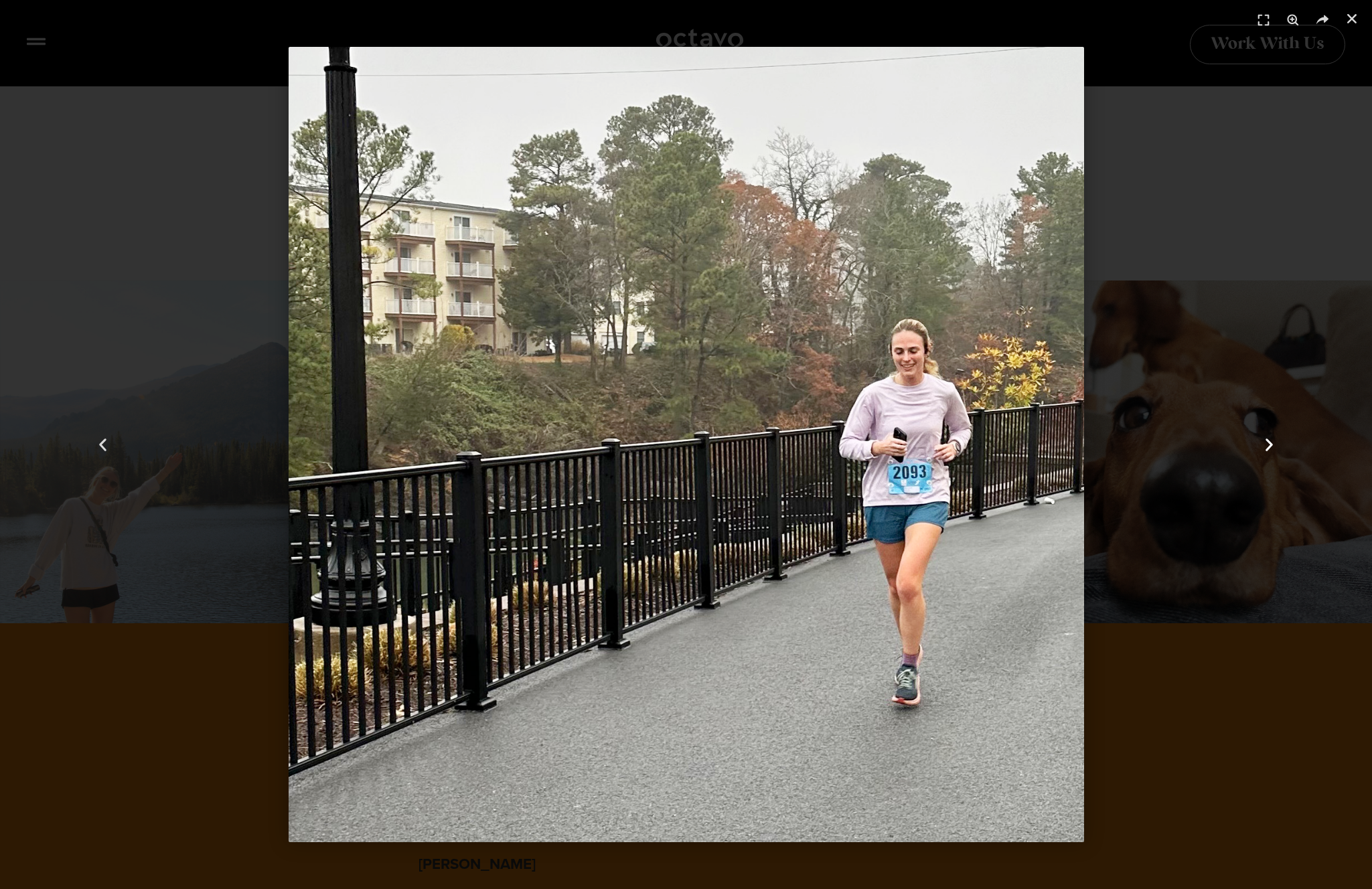
click at [1270, 444] on use "Next slide" at bounding box center [1269, 444] width 7 height 13
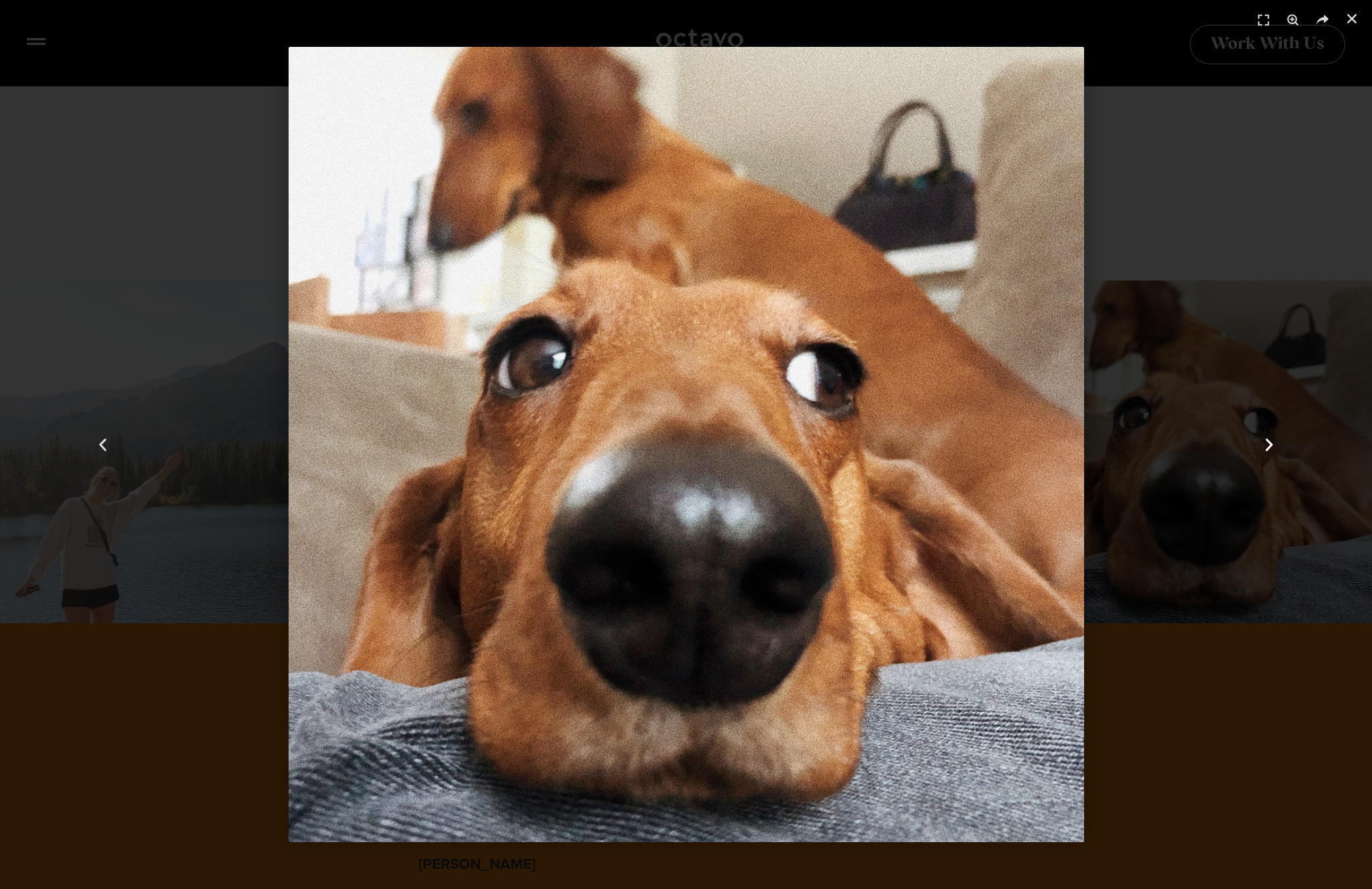
click at [1270, 444] on use "Next slide" at bounding box center [1269, 444] width 7 height 13
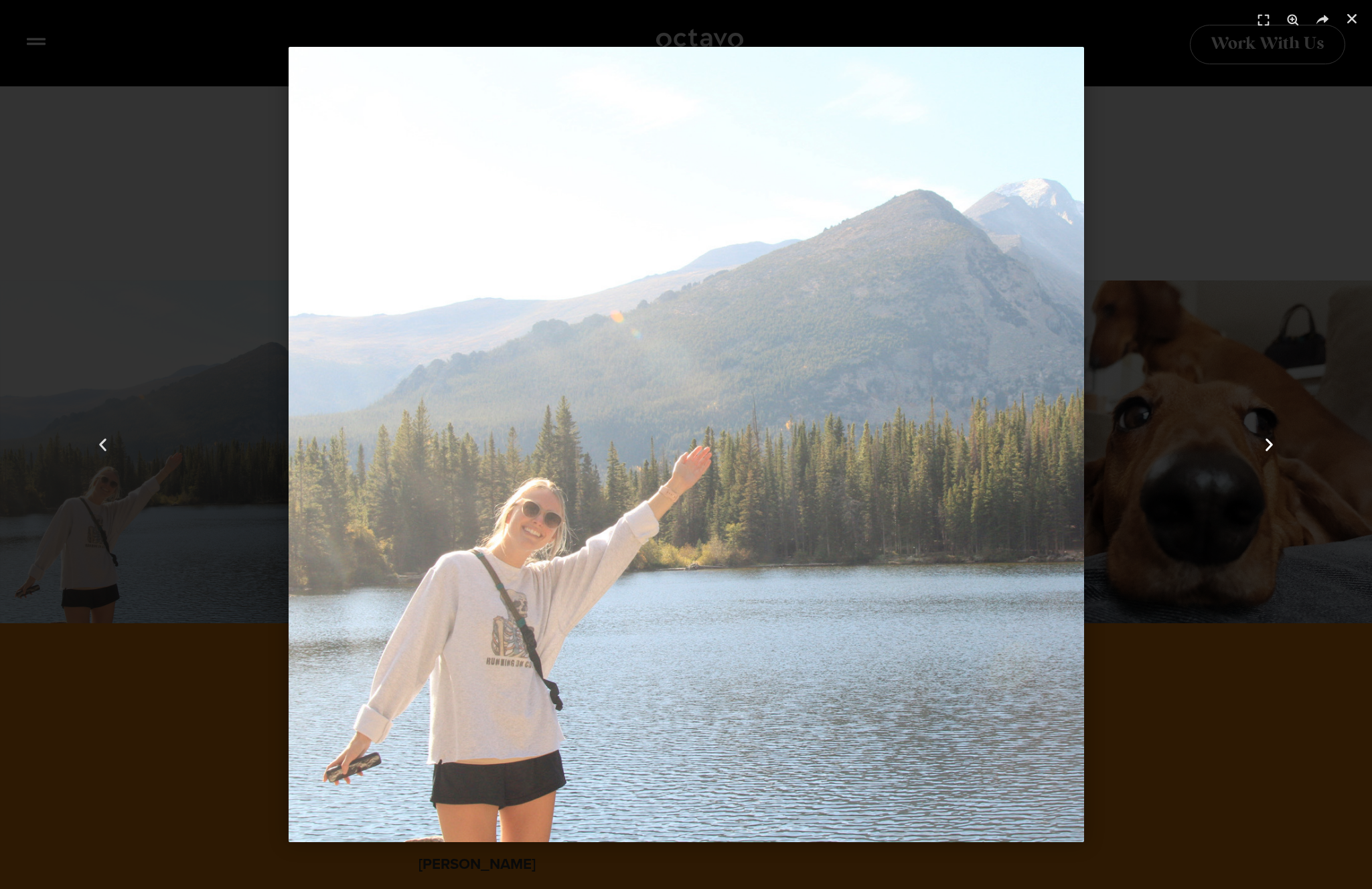
click at [1270, 444] on use "Next slide" at bounding box center [1269, 444] width 7 height 13
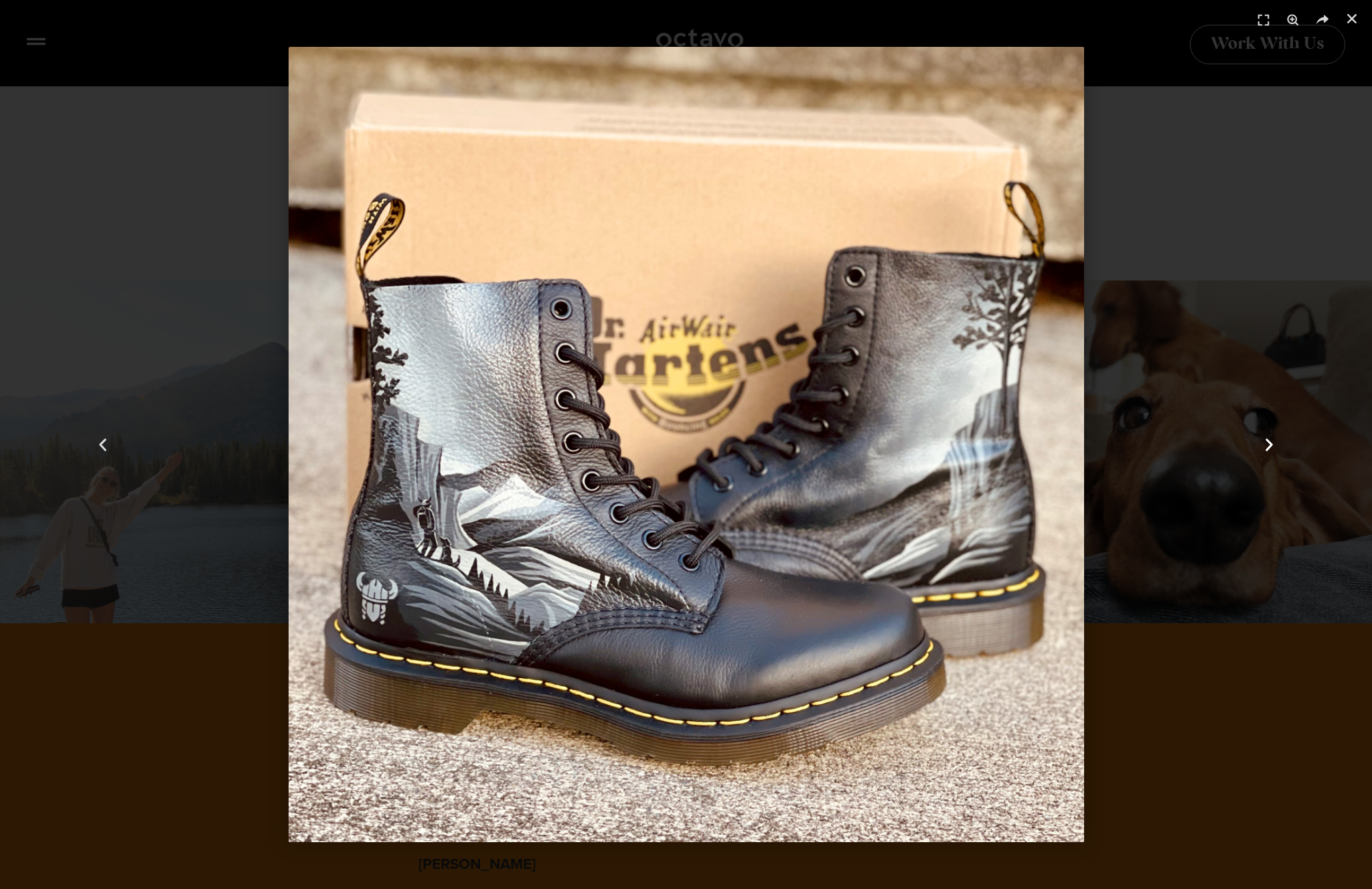
click at [1270, 444] on use "Next slide" at bounding box center [1269, 444] width 7 height 13
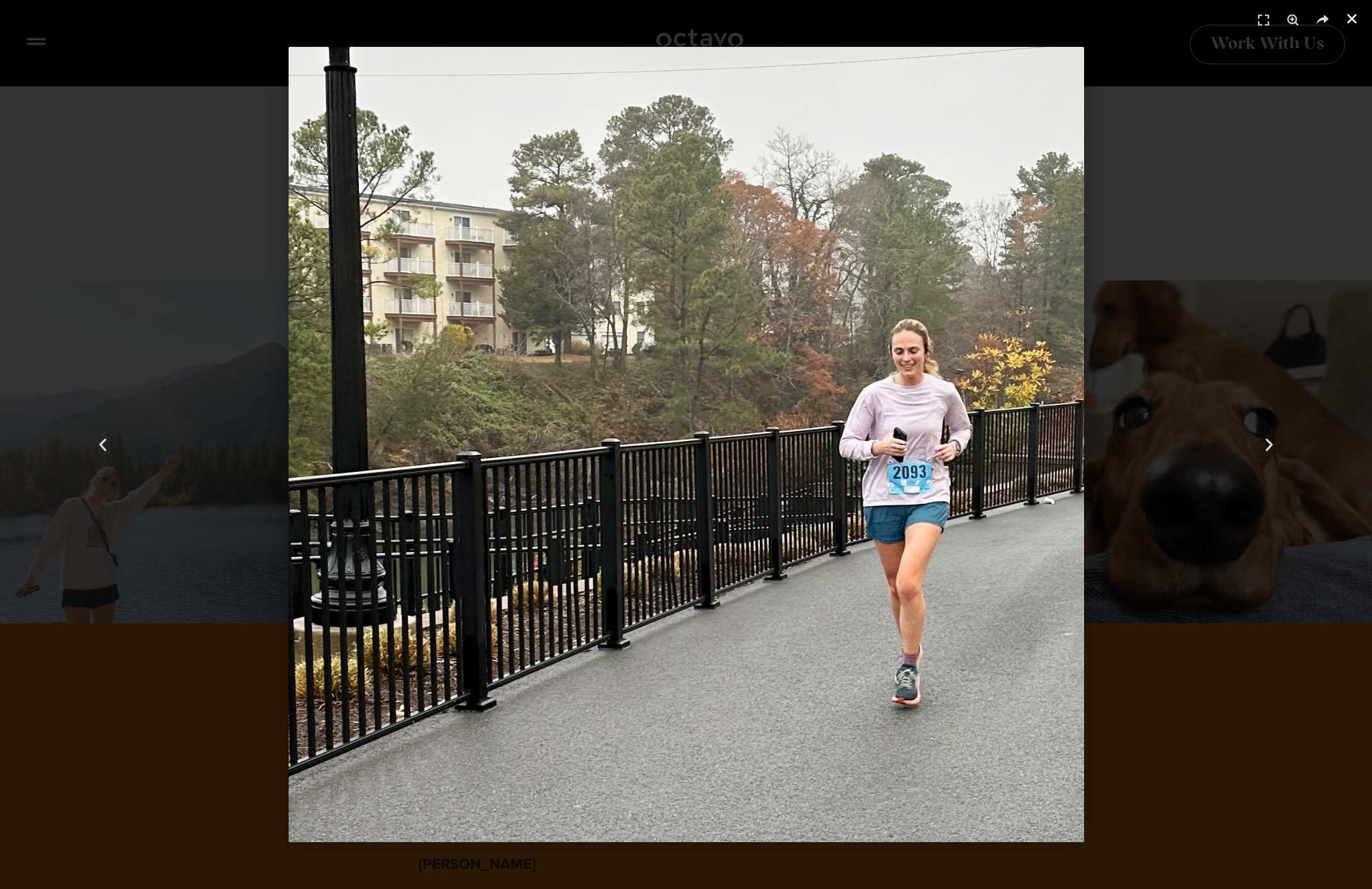
click at [1348, 17] on icon "Close (Esc)" at bounding box center [1351, 19] width 14 height 14
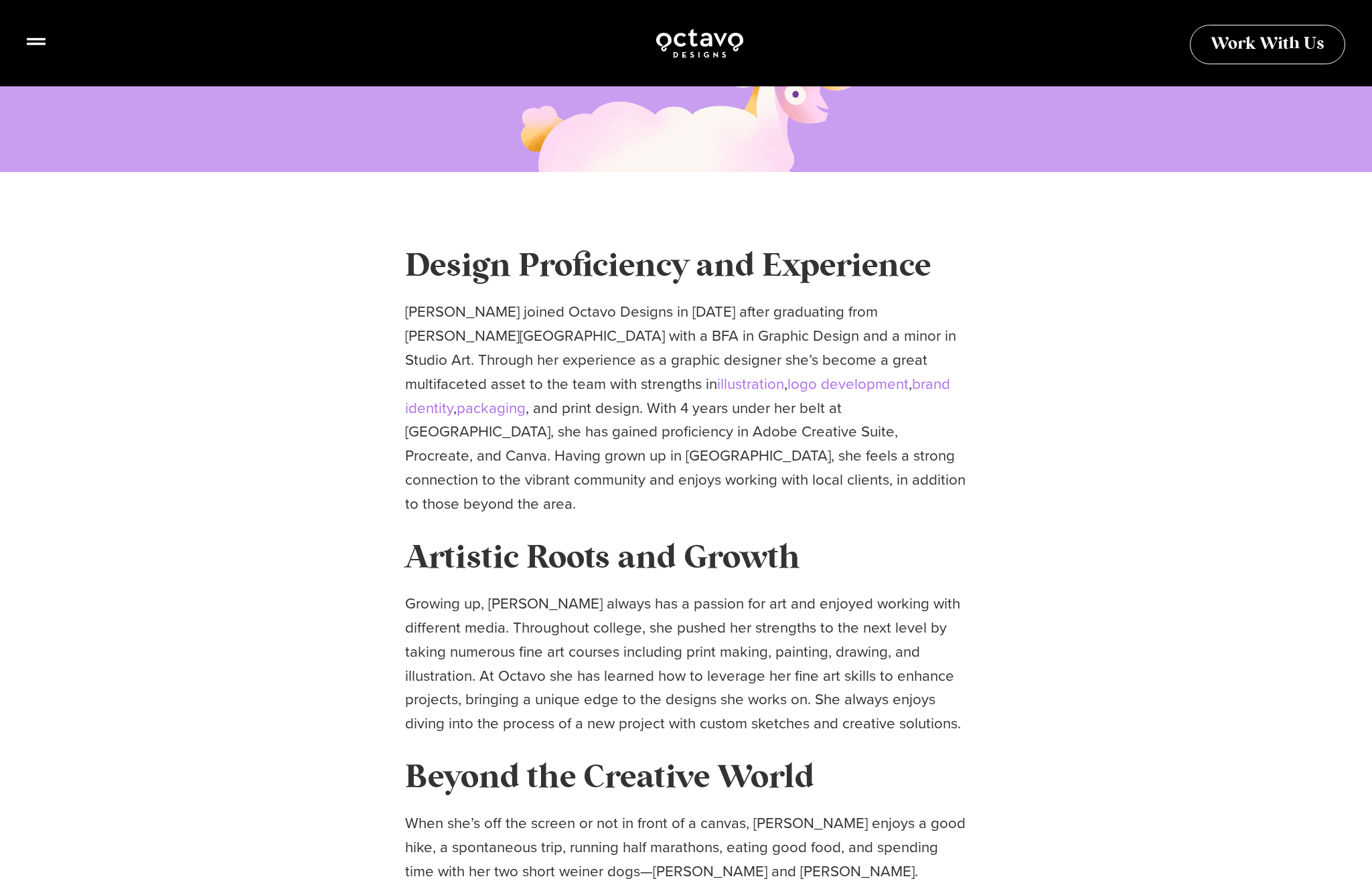
scroll to position [0, 0]
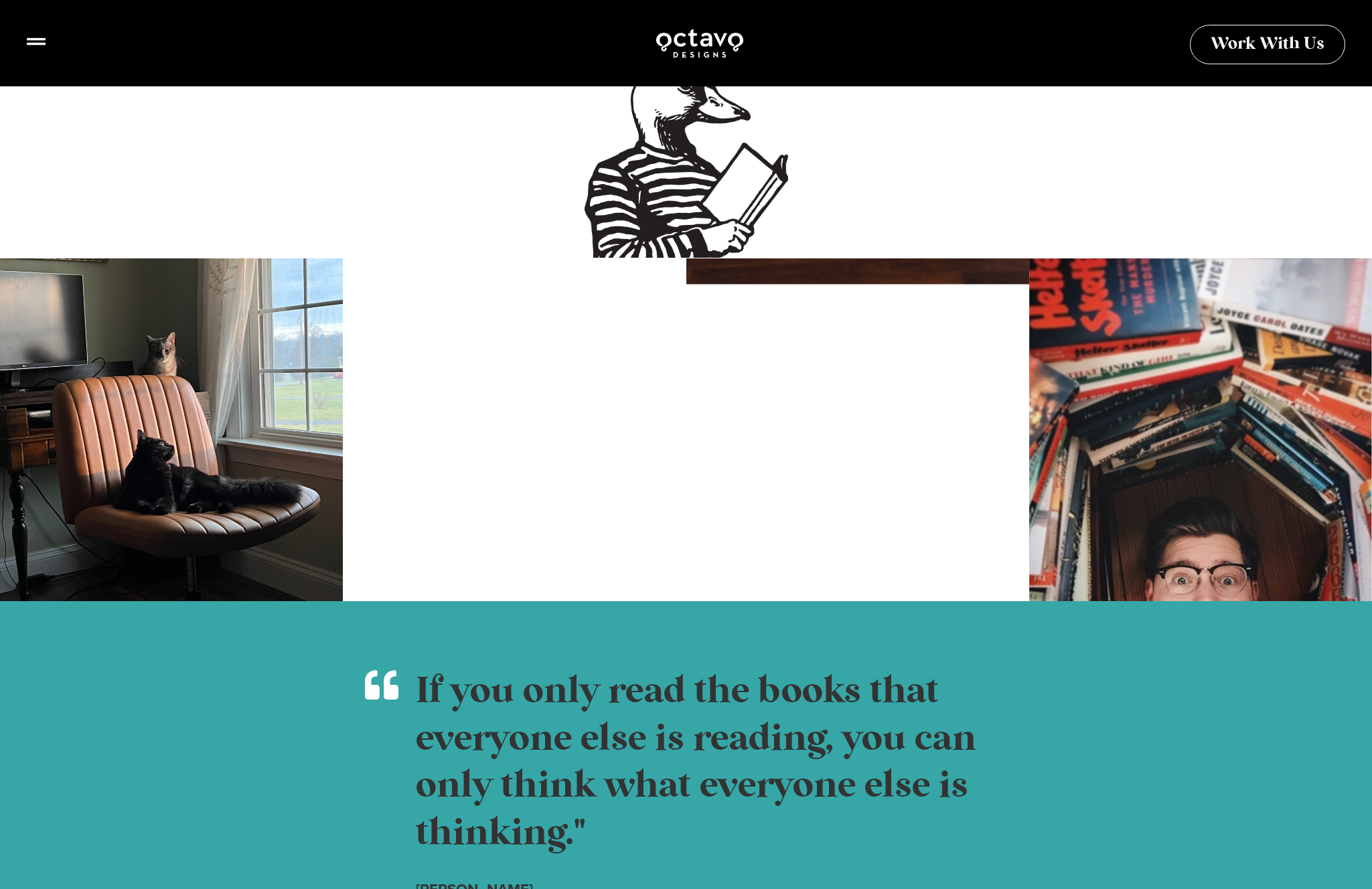
scroll to position [1109, 0]
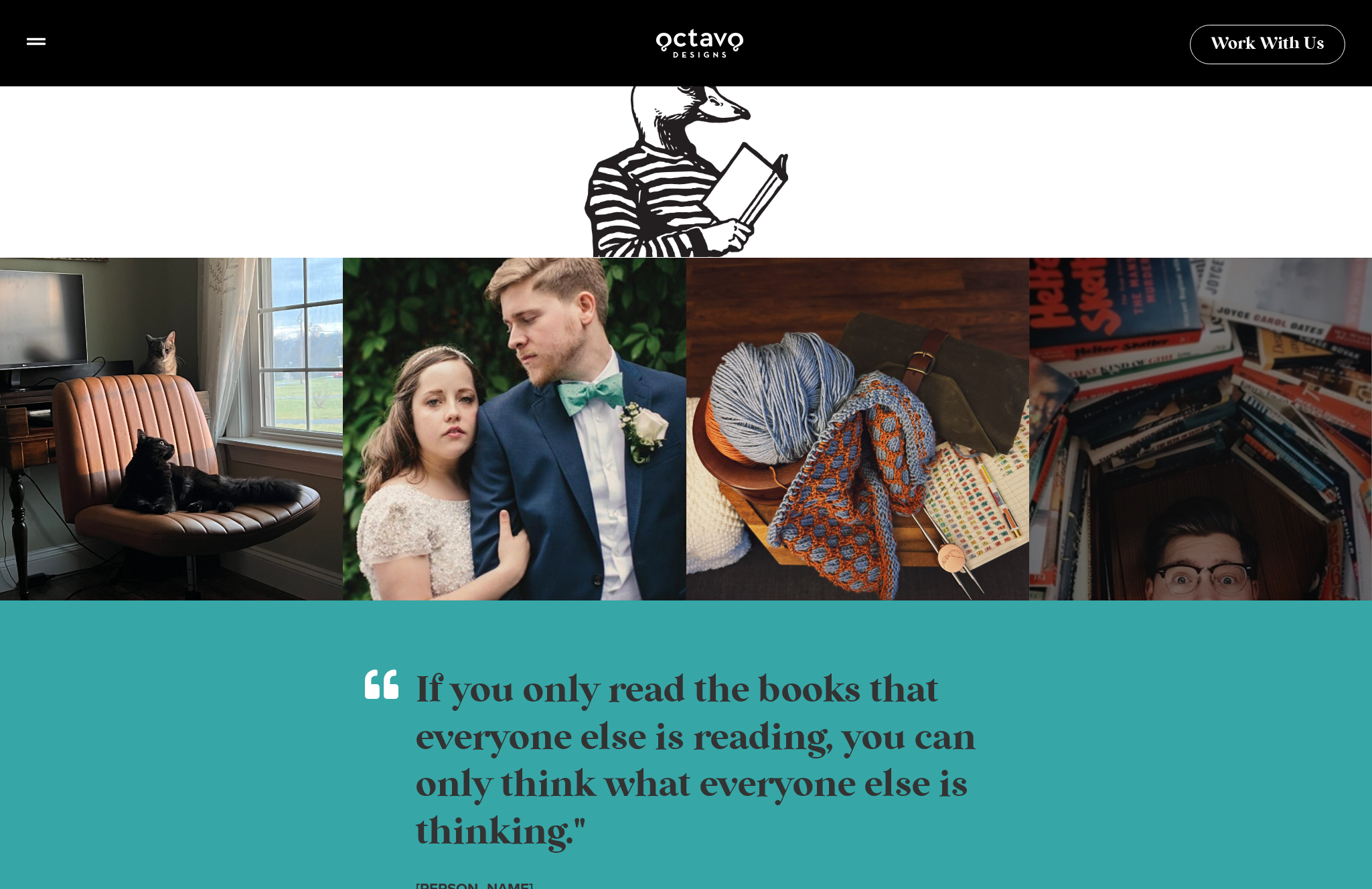
click at [1195, 361] on div at bounding box center [1200, 428] width 343 height 343
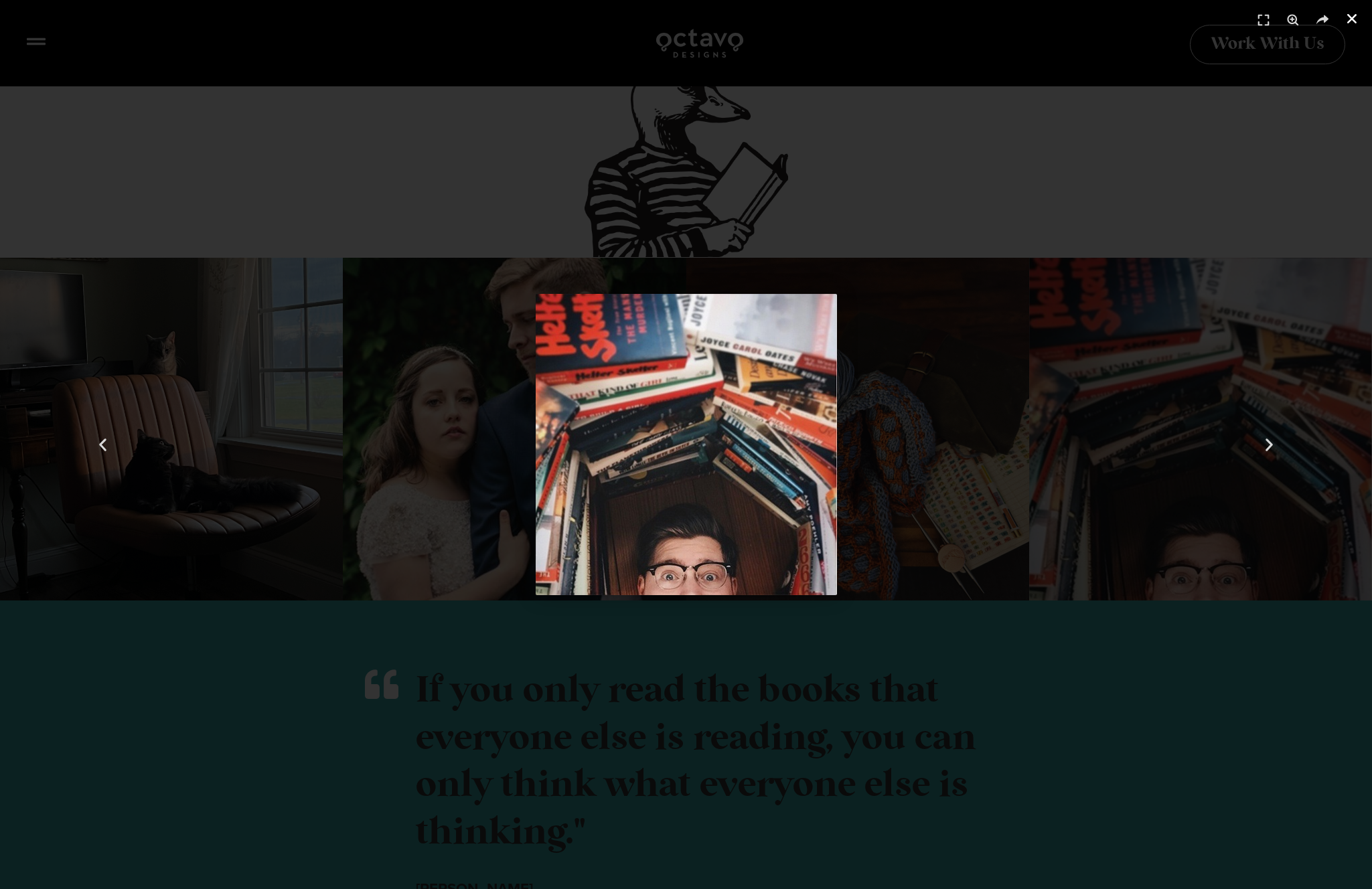
click at [1350, 22] on icon "Close (Esc)" at bounding box center [1351, 19] width 14 height 14
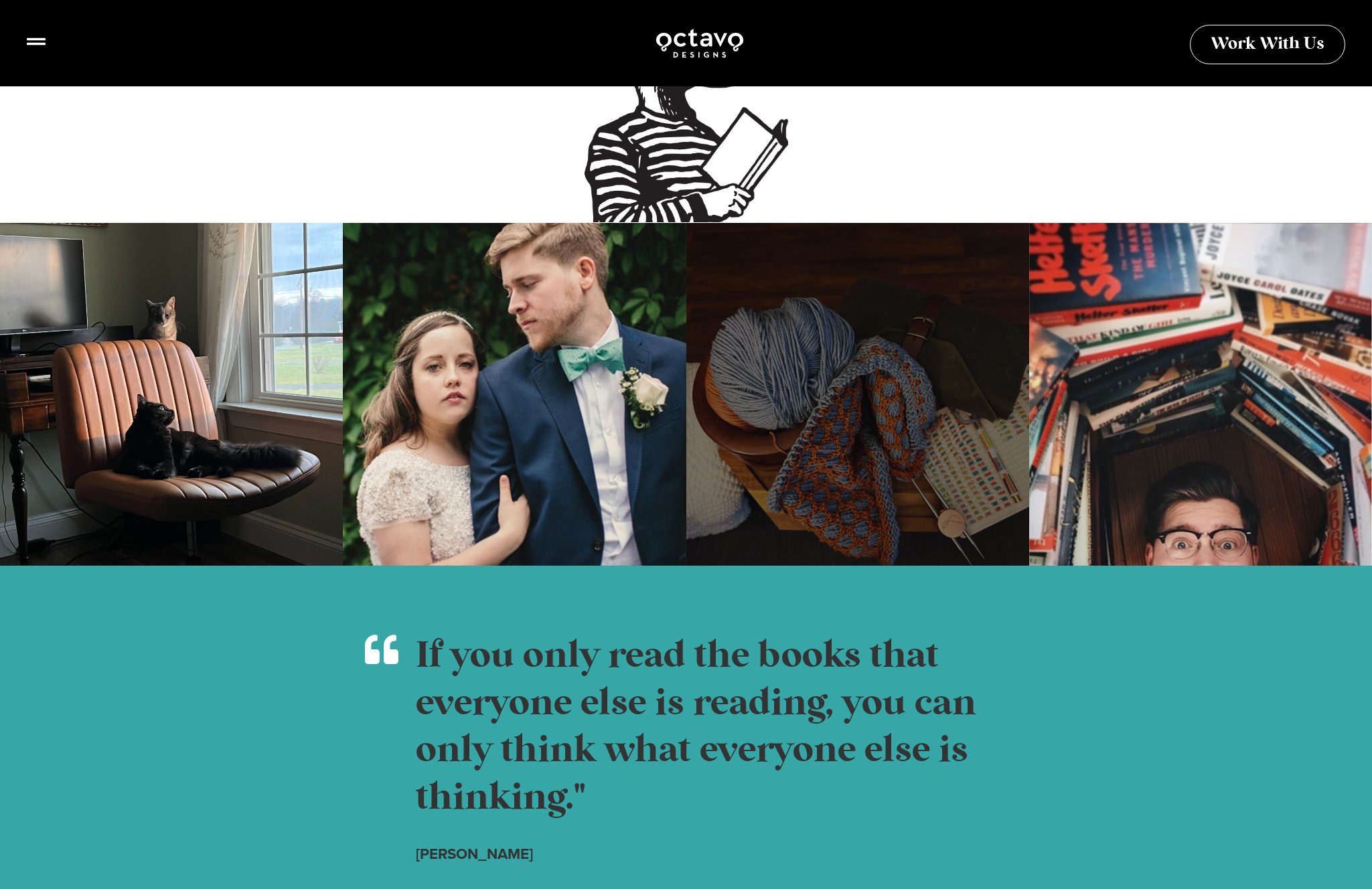
scroll to position [1140, 0]
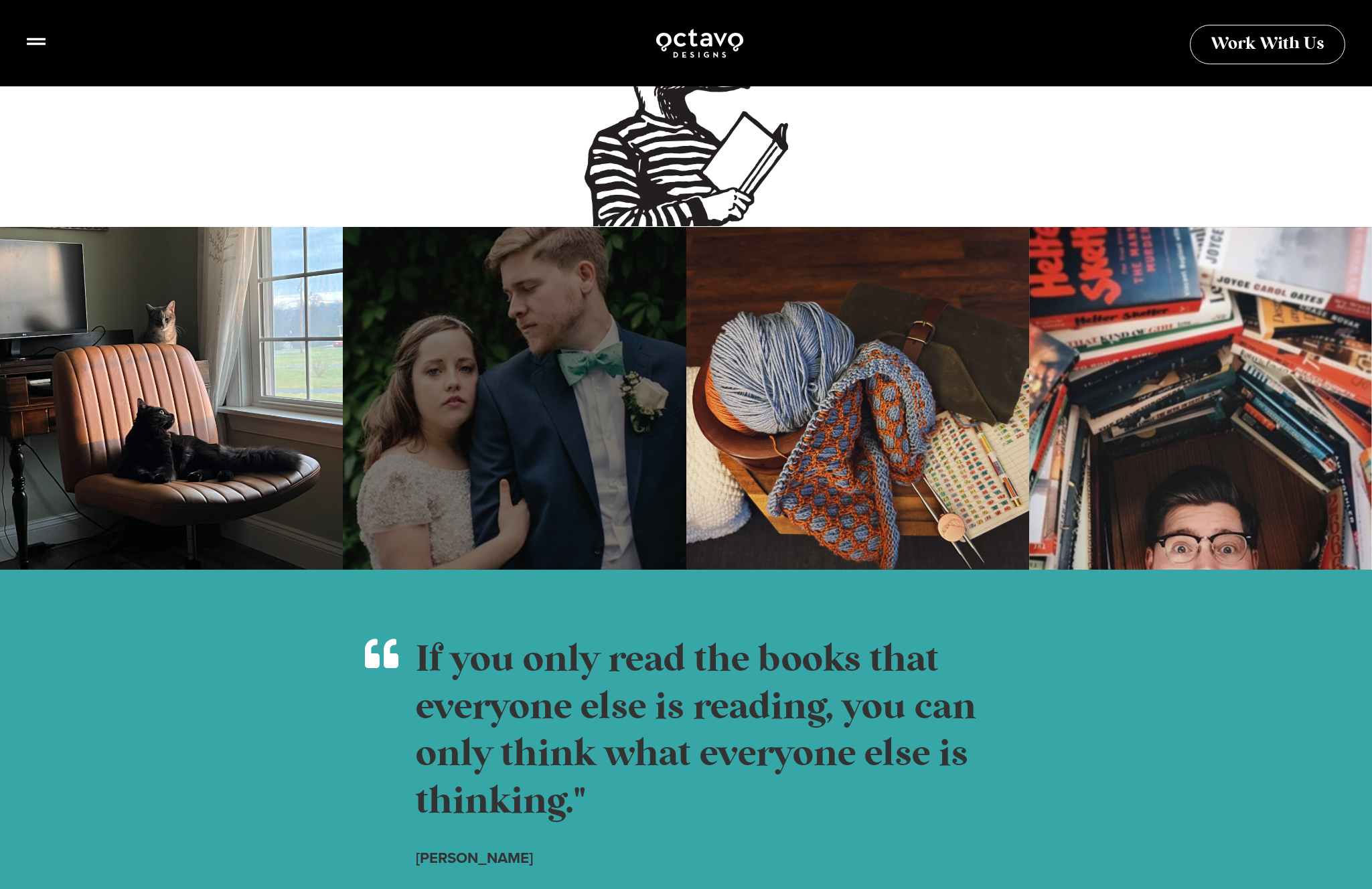
click at [542, 359] on div at bounding box center [514, 398] width 343 height 343
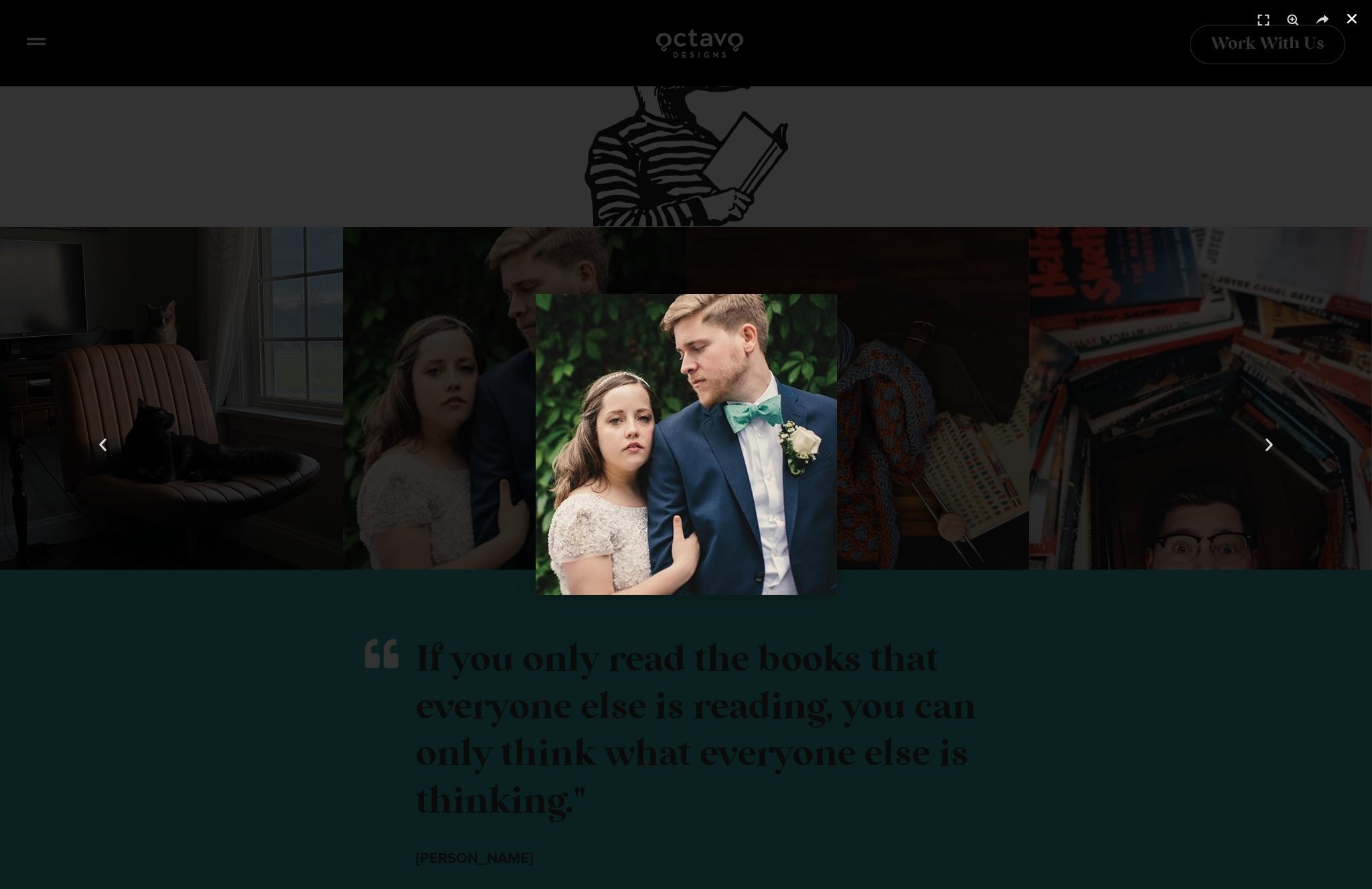
click at [1352, 20] on icon "Close (Esc)" at bounding box center [1351, 19] width 14 height 14
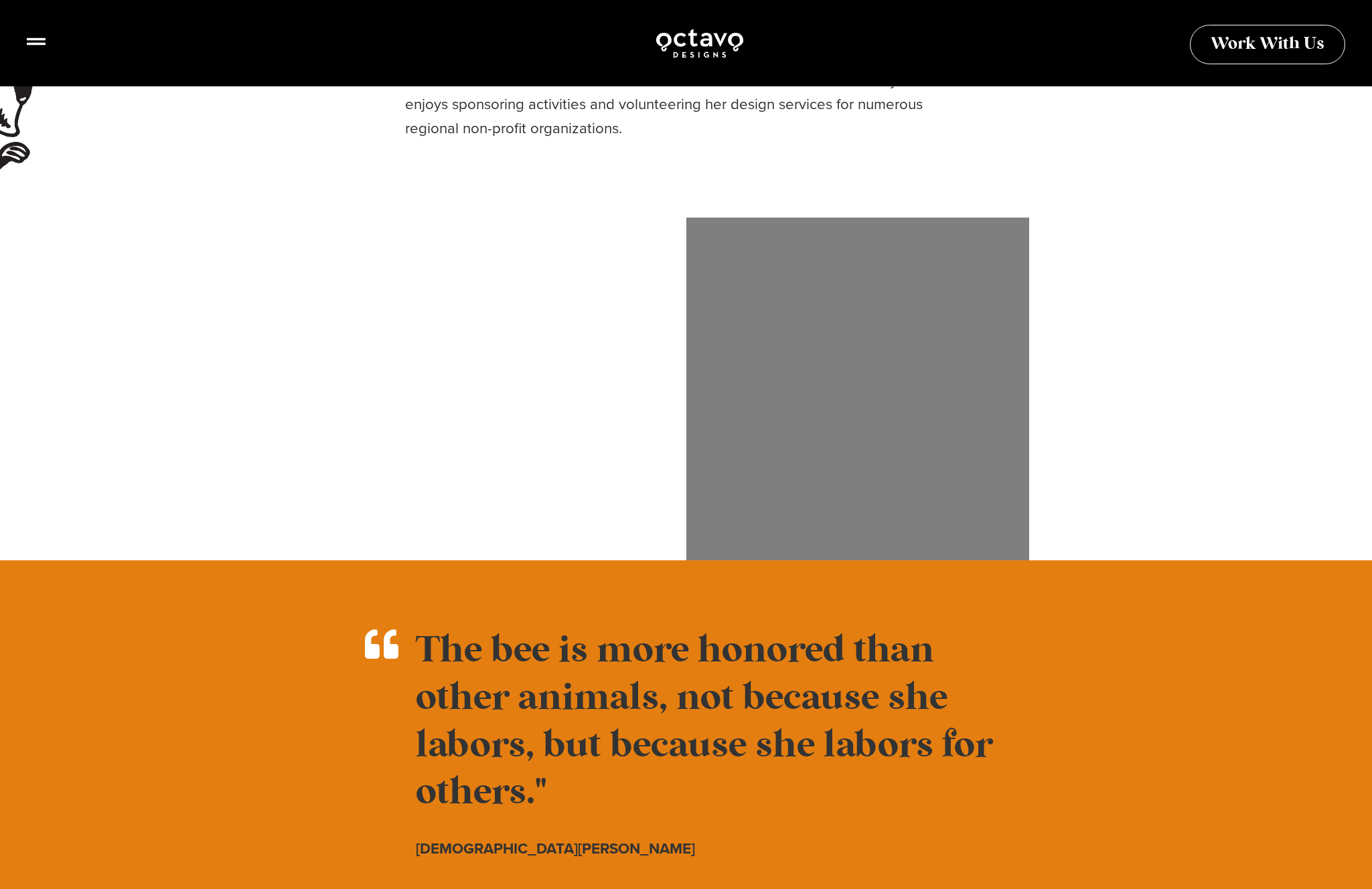
scroll to position [661, 0]
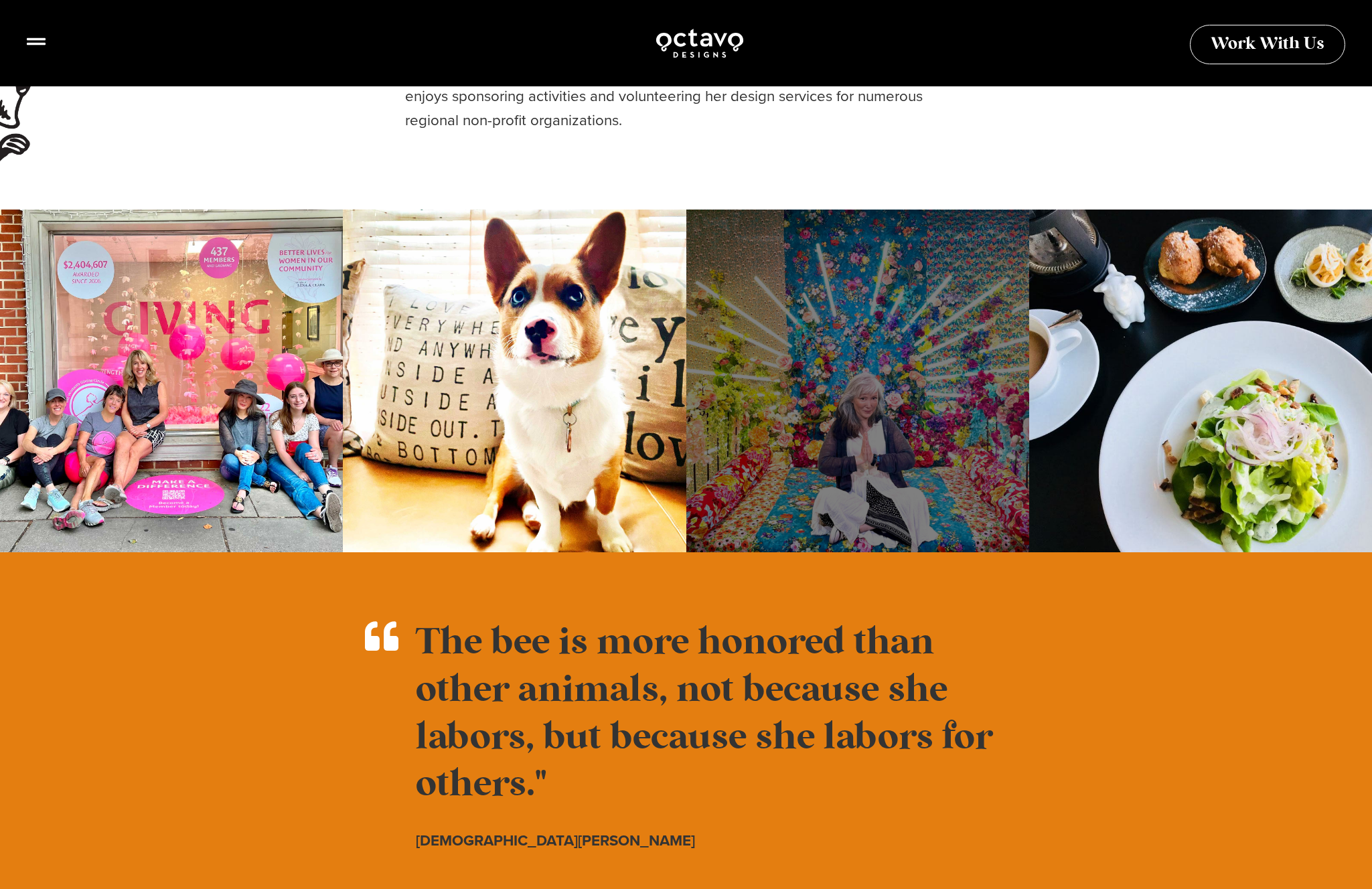
click at [850, 441] on div at bounding box center [857, 381] width 343 height 343
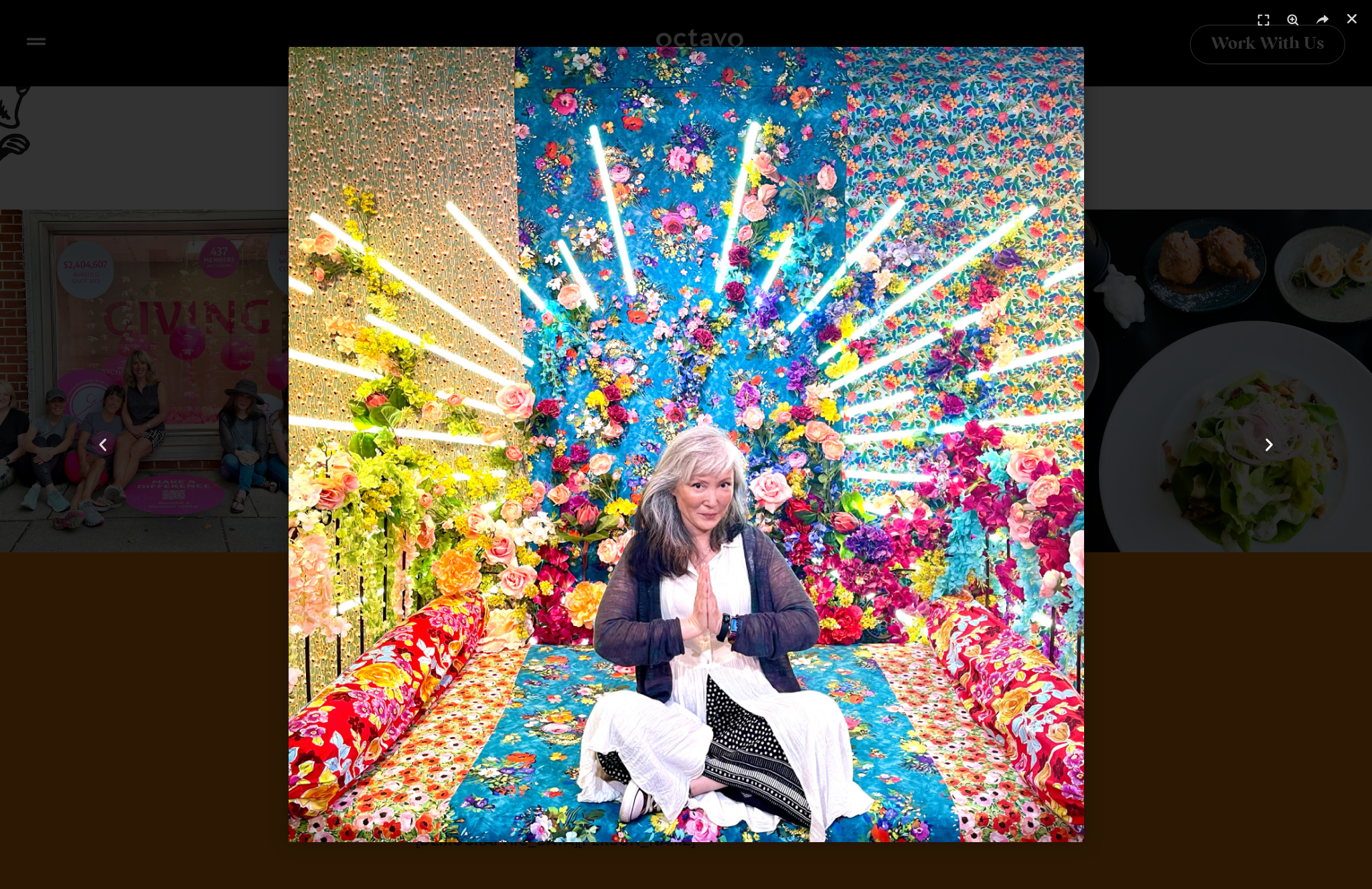
click at [1199, 138] on div "Next" at bounding box center [1269, 444] width 206 height 889
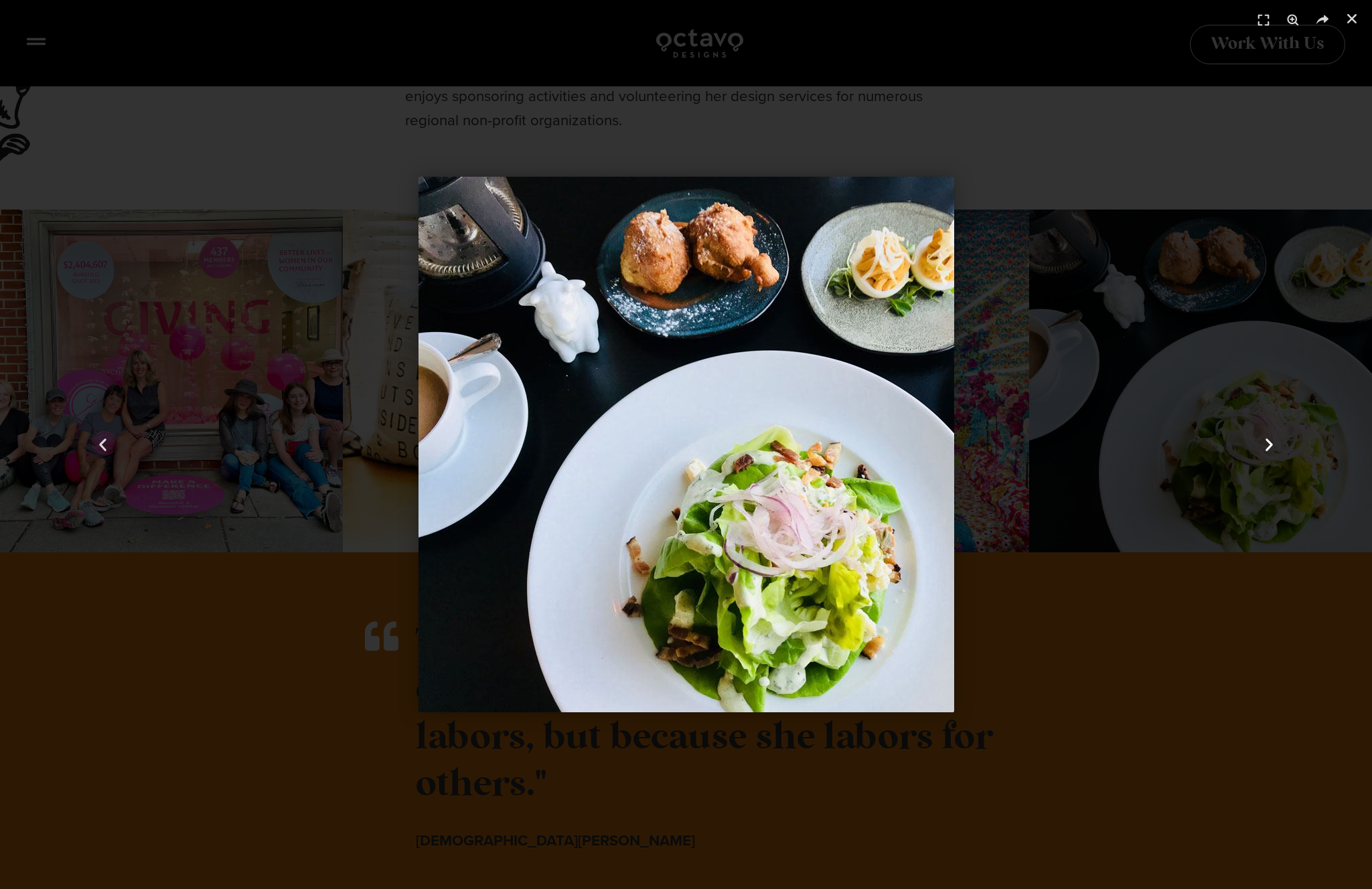
click at [1199, 138] on div "Next" at bounding box center [1269, 444] width 206 height 889
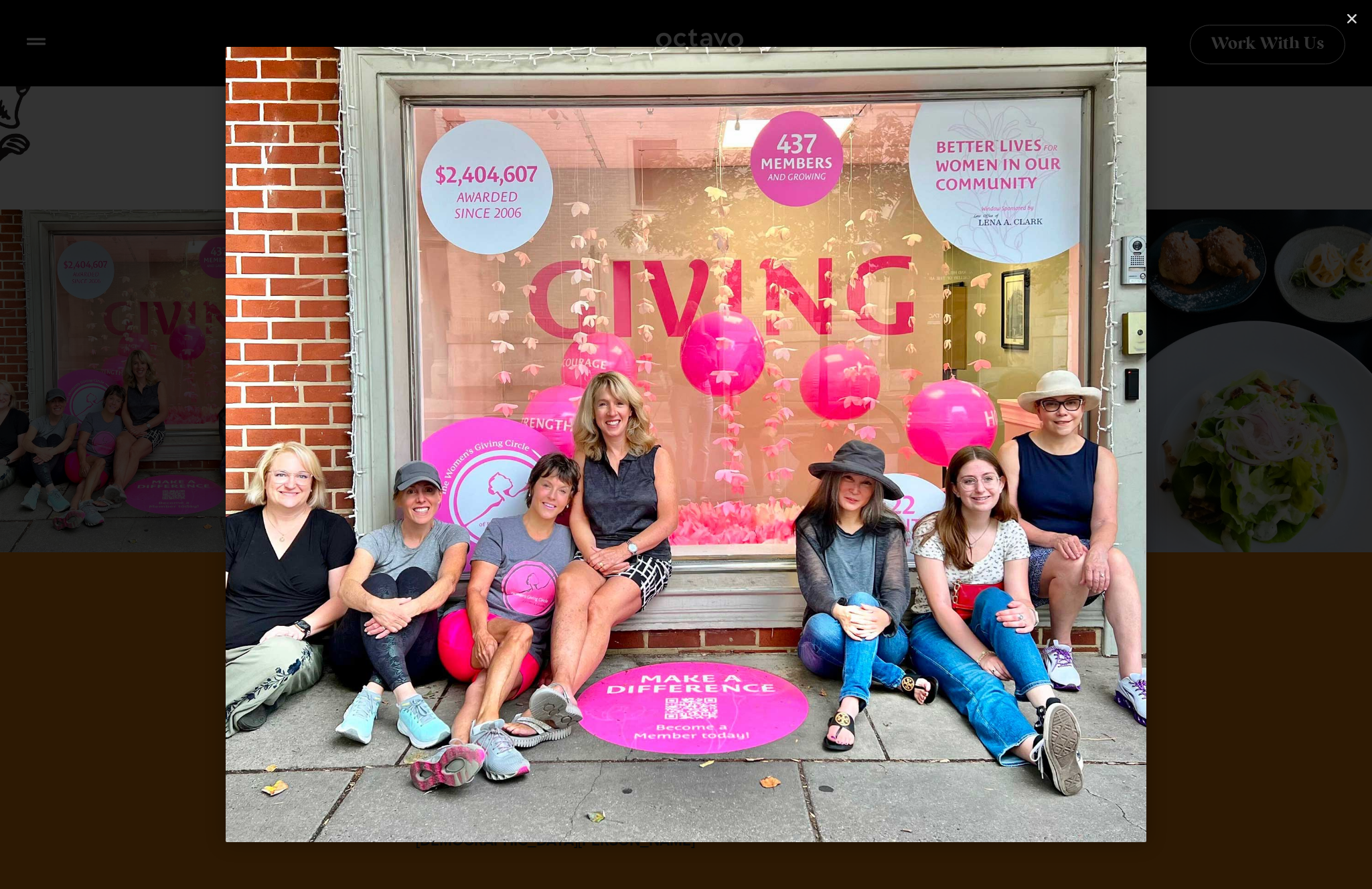
click at [1199, 138] on div "Next" at bounding box center [1269, 444] width 206 height 889
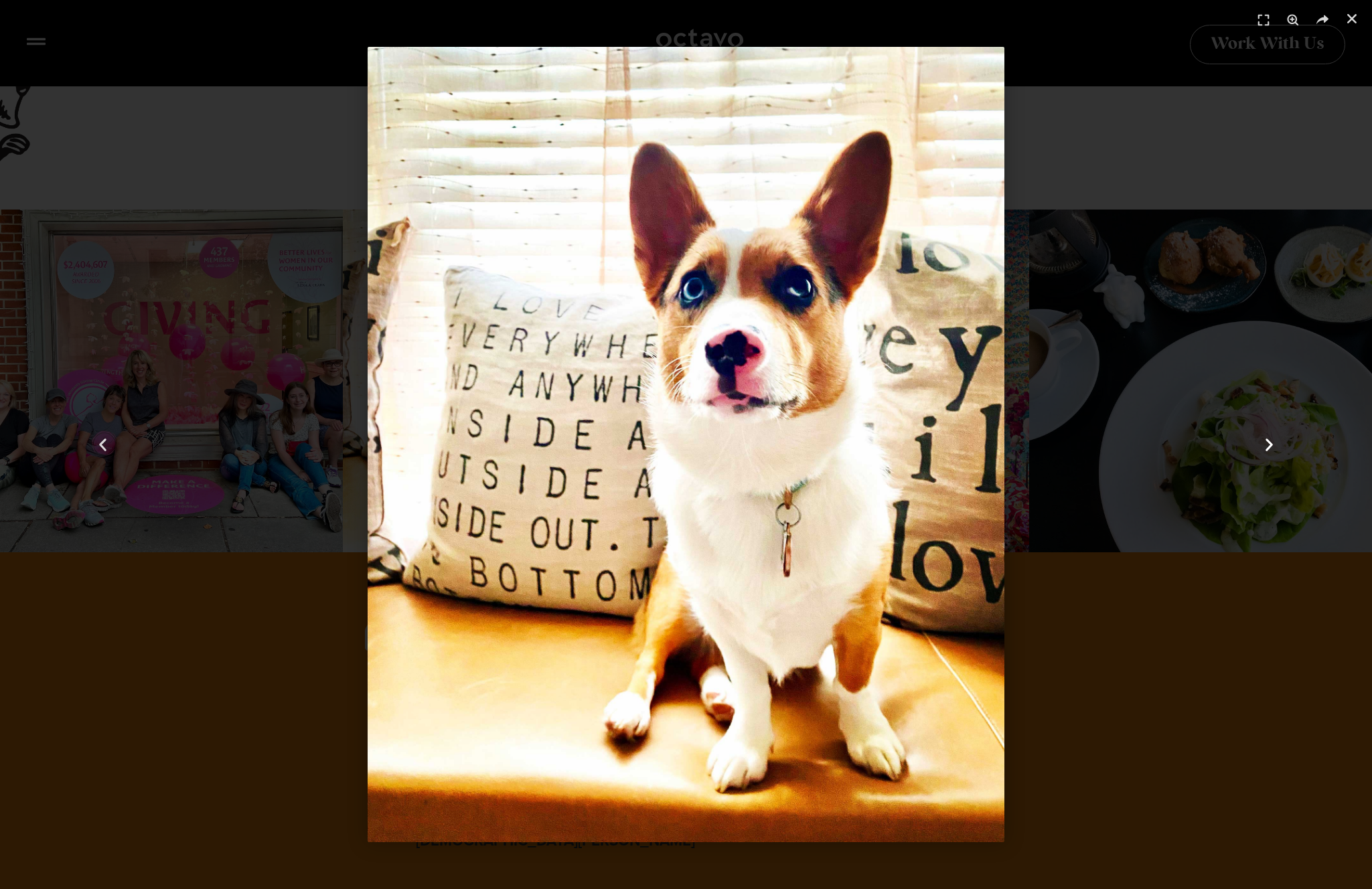
click at [1199, 138] on div "Next" at bounding box center [1269, 444] width 206 height 889
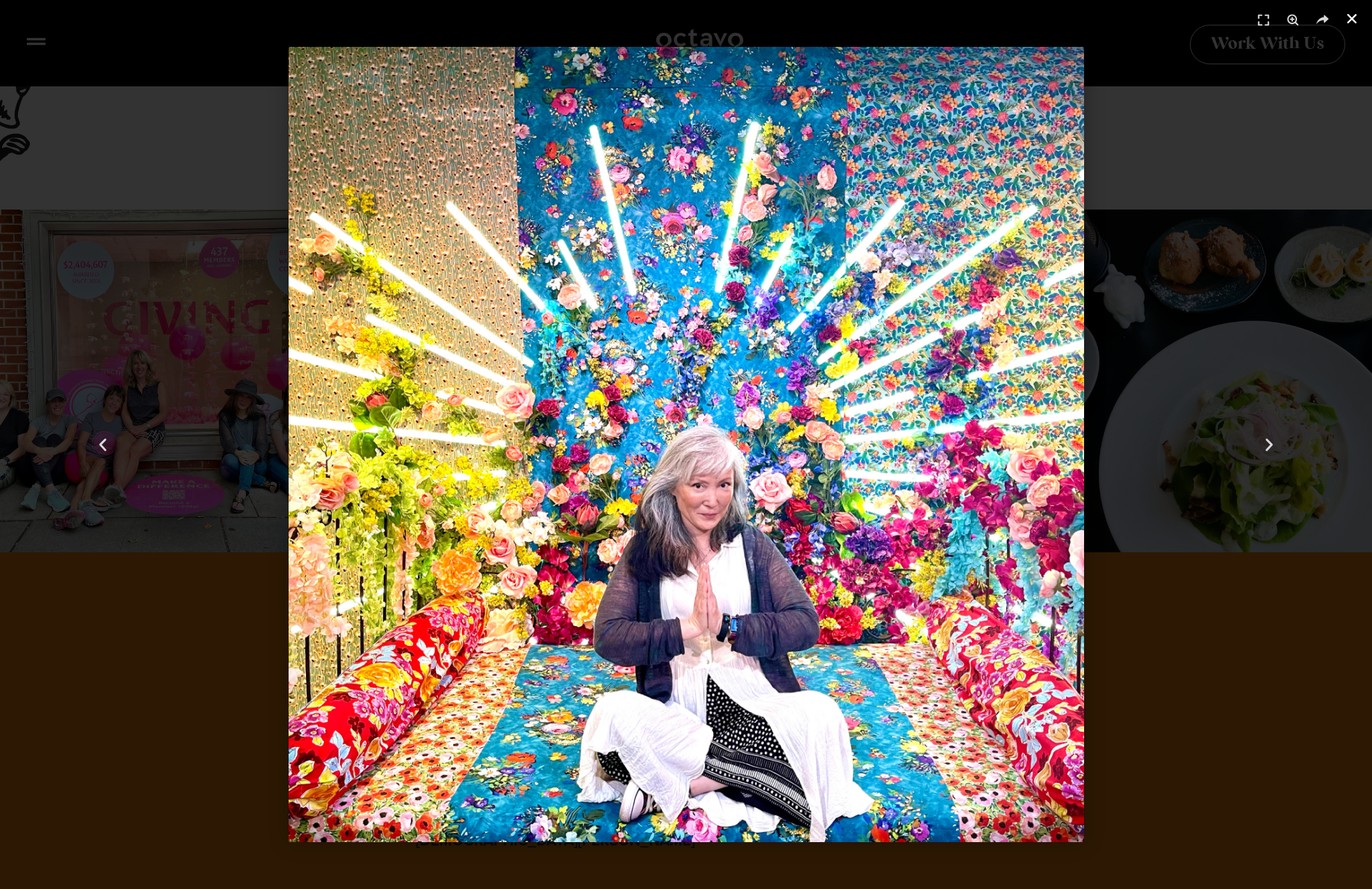
click at [1351, 19] on use "Close (Esc)" at bounding box center [1352, 19] width 10 height 10
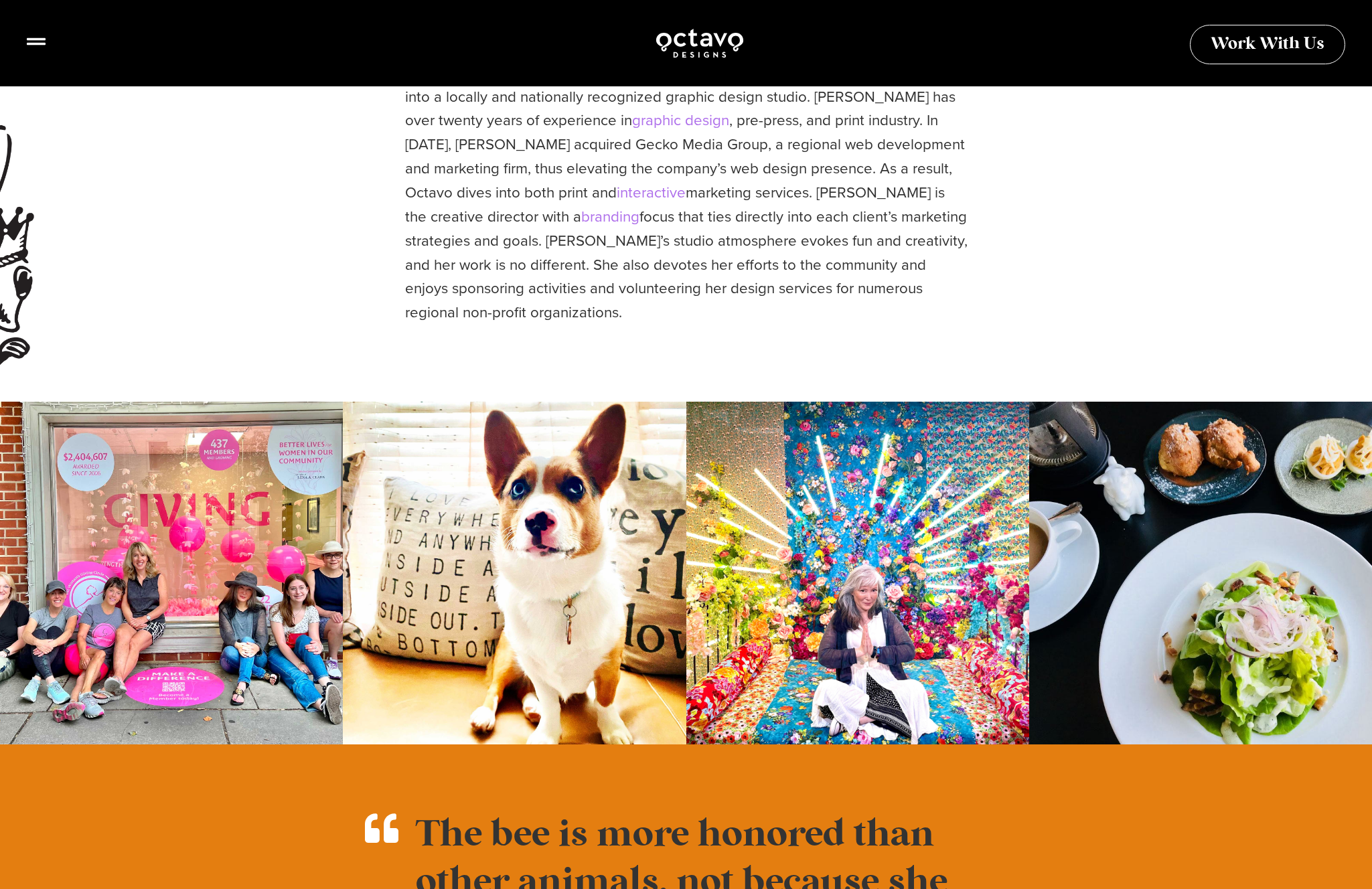
scroll to position [469, 0]
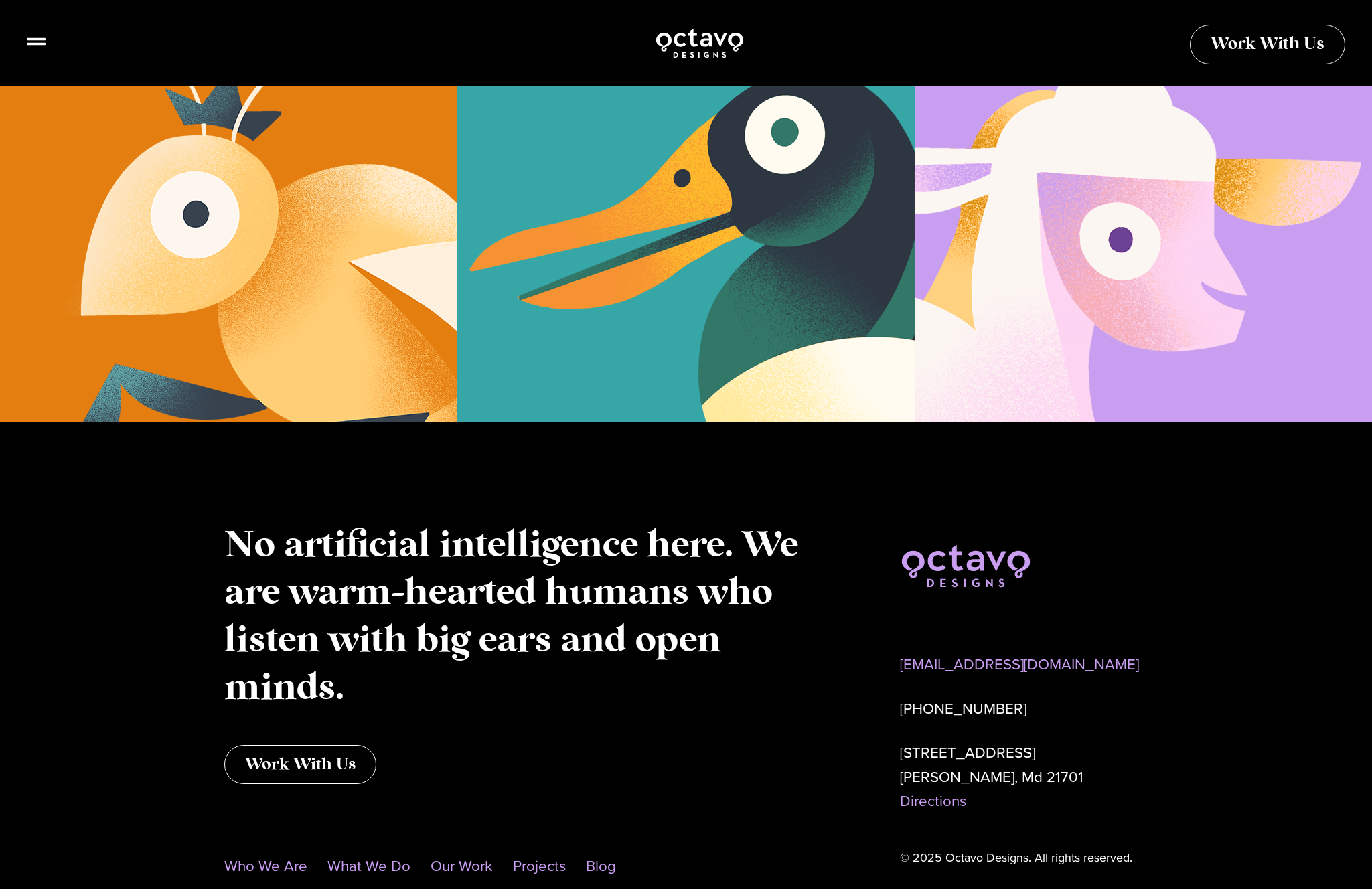
scroll to position [3743, 0]
